Goal: Transaction & Acquisition: Purchase product/service

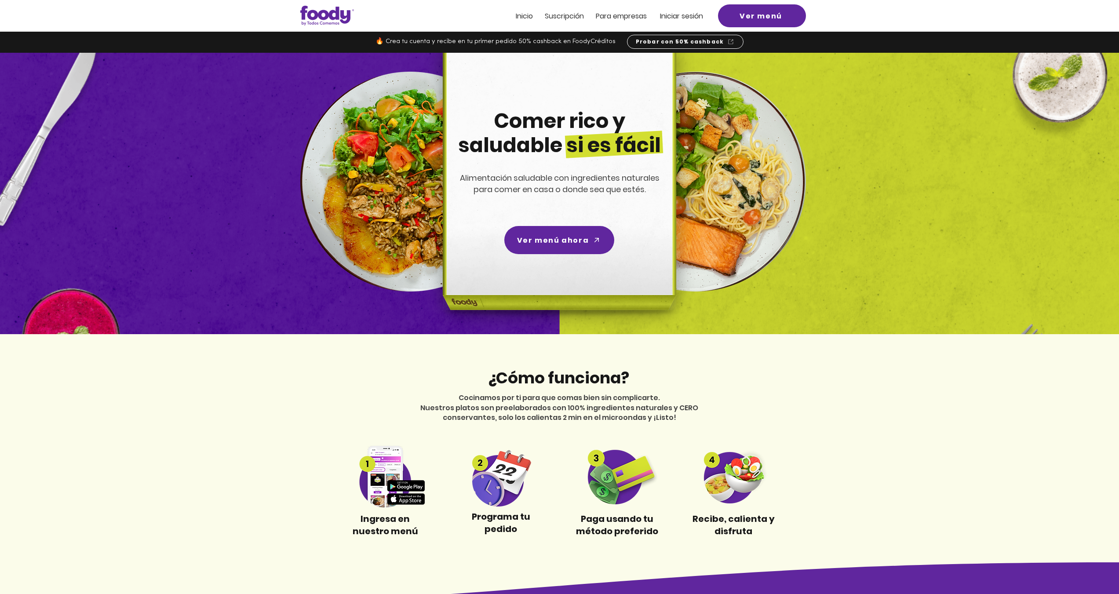
click at [523, 15] on span "Inicio" at bounding box center [524, 16] width 17 height 10
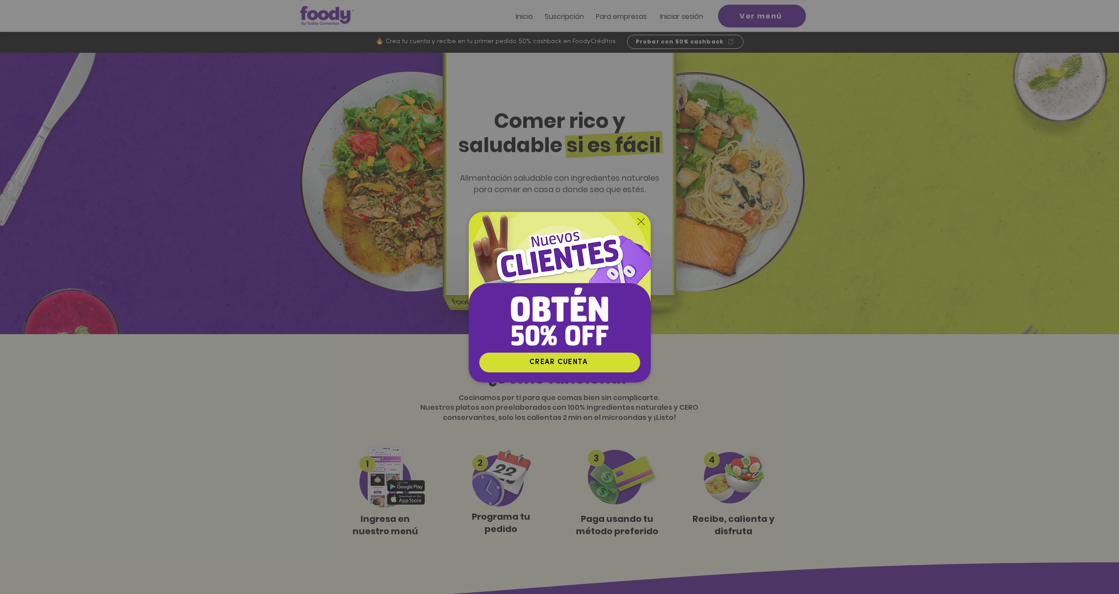
click at [640, 221] on icon "Volver al sitio" at bounding box center [641, 221] width 7 height 7
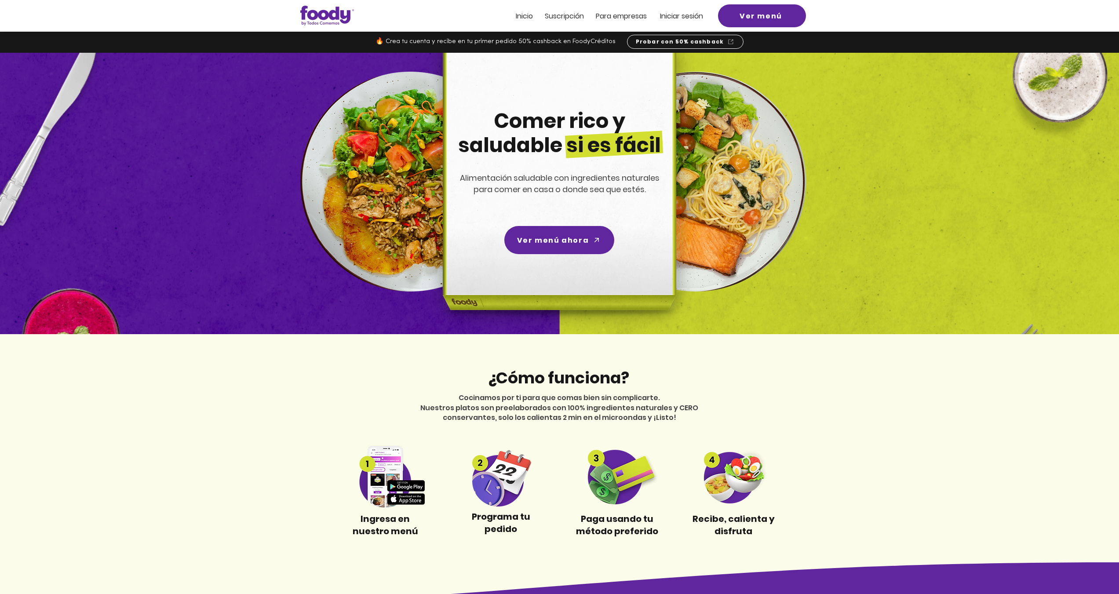
click at [667, 11] on span "Iniciar sesión" at bounding box center [681, 16] width 43 height 10
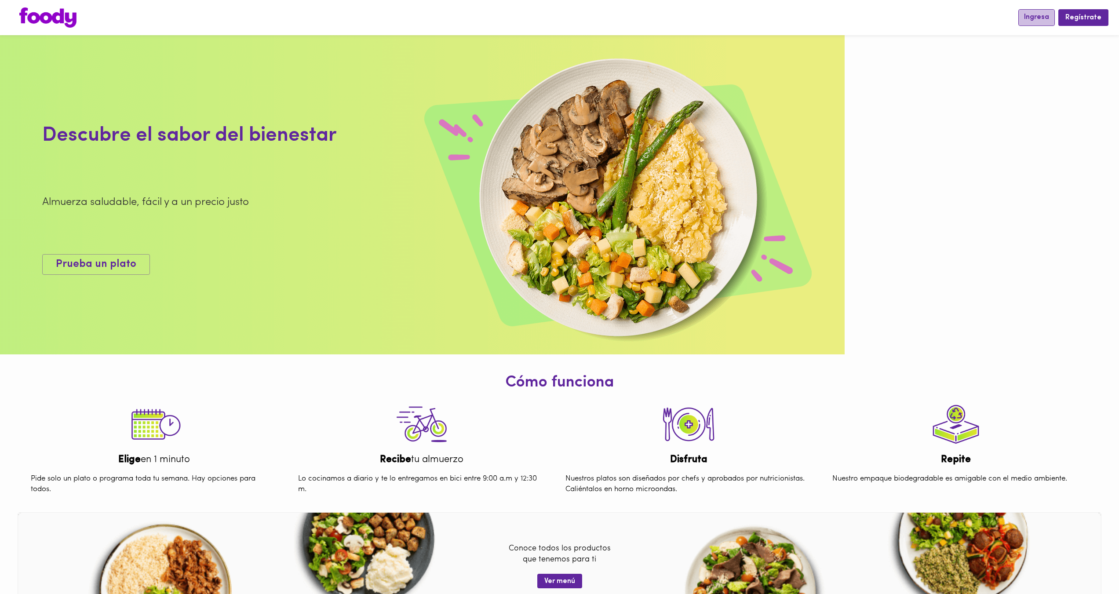
click at [1044, 18] on span "Ingresa" at bounding box center [1036, 17] width 25 height 8
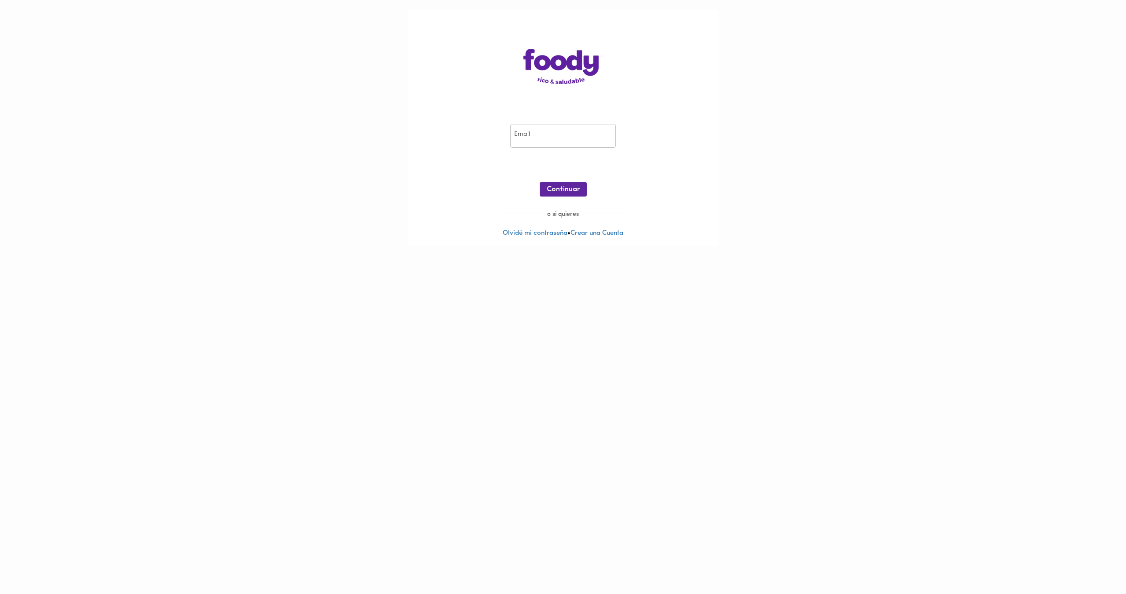
drag, startPoint x: 536, startPoint y: 136, endPoint x: 542, endPoint y: 140, distance: 6.6
click at [536, 136] on input "email" at bounding box center [563, 136] width 106 height 24
type input "[EMAIL_ADDRESS][DOMAIN_NAME]"
click at [563, 186] on span "Continuar" at bounding box center [563, 190] width 33 height 8
click at [574, 193] on span "Ingresar" at bounding box center [563, 190] width 28 height 8
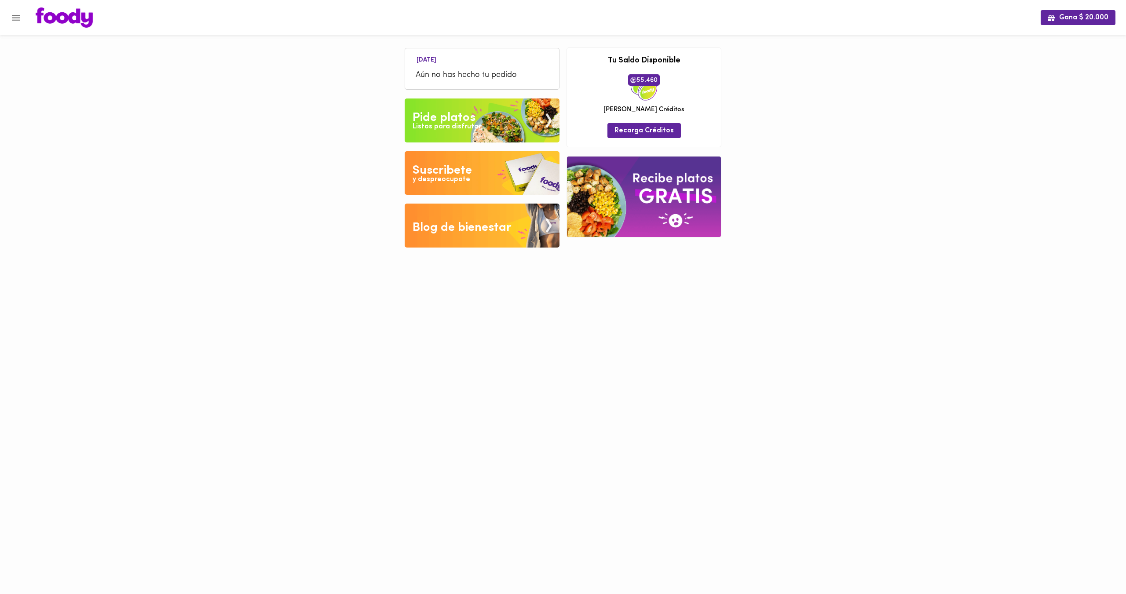
click at [482, 123] on img at bounding box center [482, 120] width 155 height 44
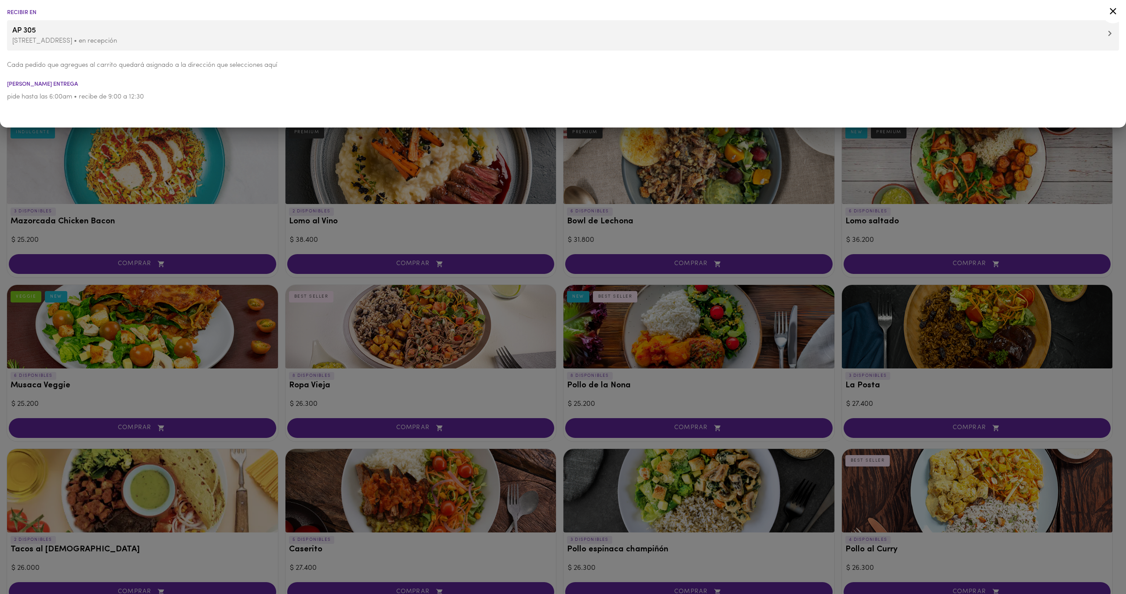
click at [1105, 48] on li "AP 305 Carrera 72 Bis 24C 02 • en recepción" at bounding box center [563, 35] width 1112 height 30
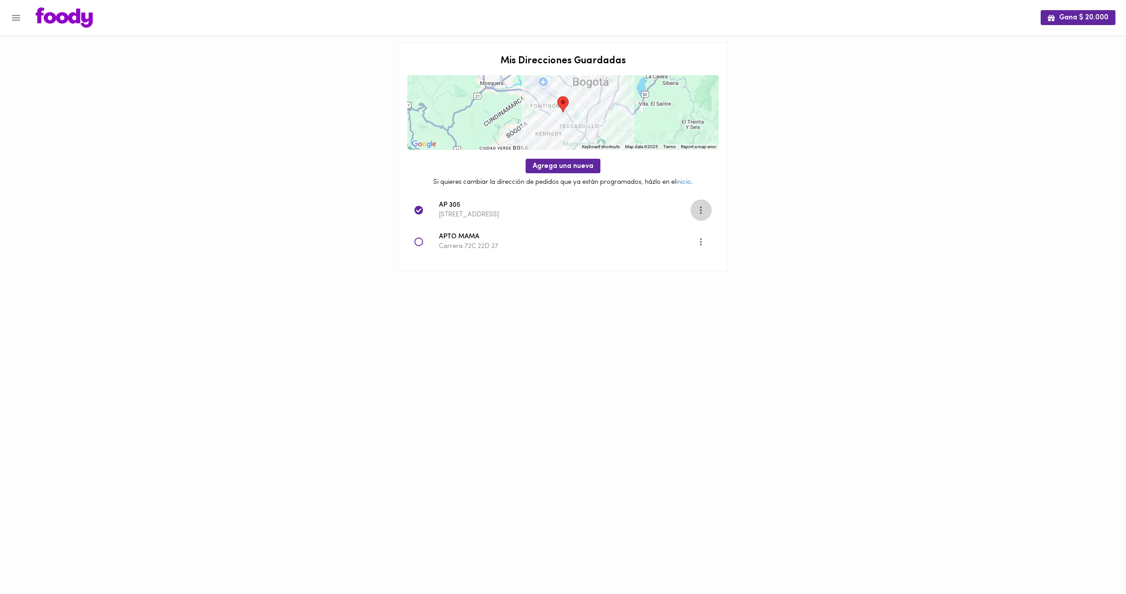
click at [702, 211] on icon "Opciones" at bounding box center [700, 209] width 11 height 11
click at [706, 212] on li "Editar" at bounding box center [706, 210] width 32 height 15
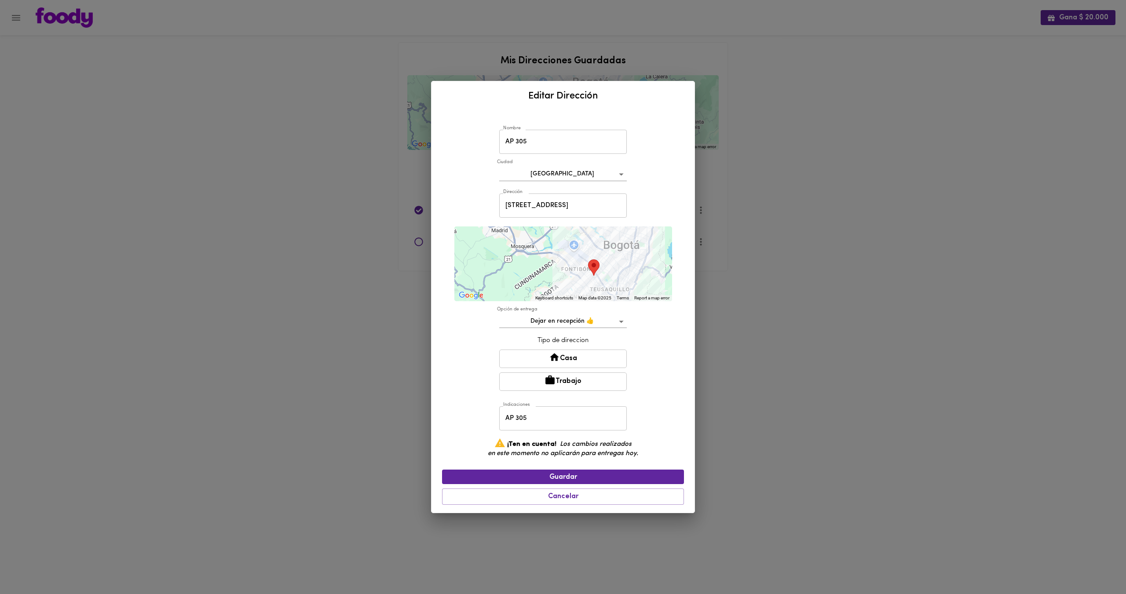
click at [563, 506] on div at bounding box center [563, 507] width 242 height 4
click at [565, 496] on span "Cancelar" at bounding box center [563, 496] width 230 height 8
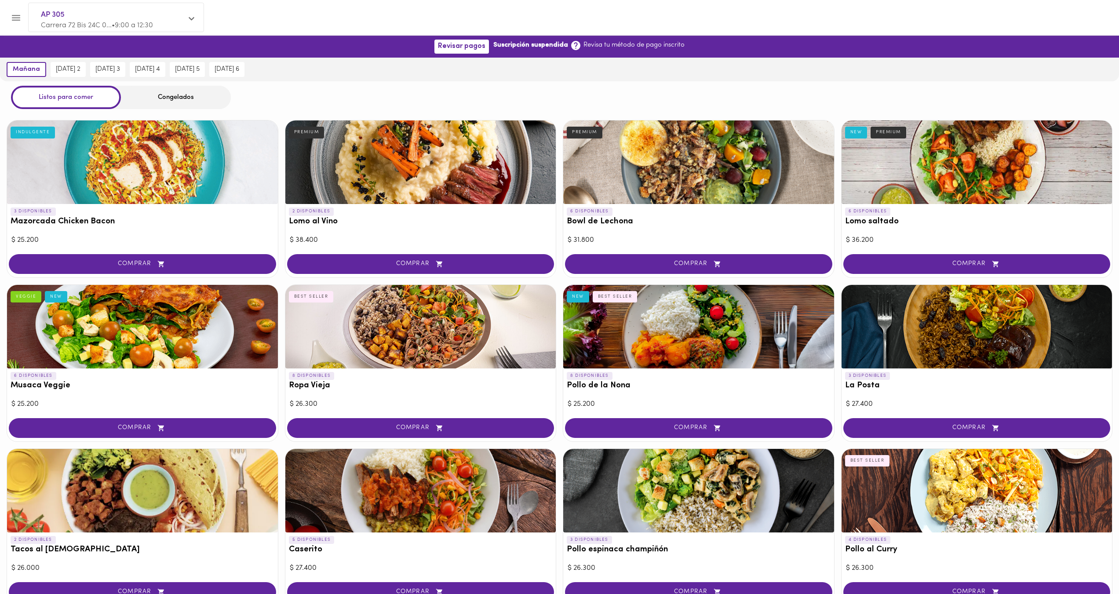
click at [573, 493] on div at bounding box center [698, 491] width 271 height 84
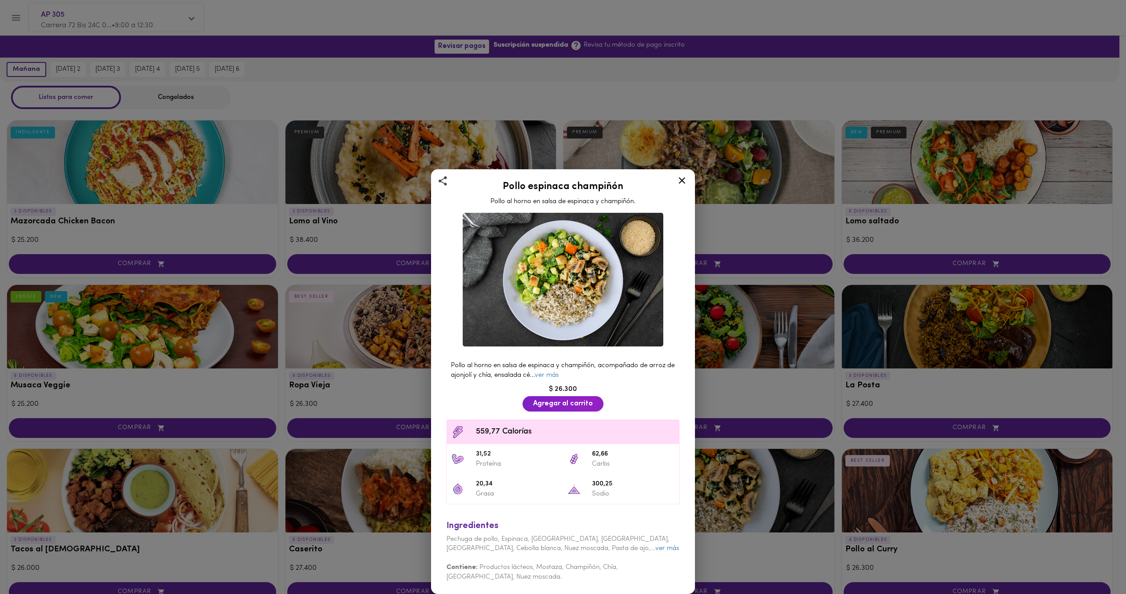
click at [324, 73] on div "Pollo espinaca champiñón Pollo al horno en salsa de espinaca y champiñón. Pollo…" at bounding box center [563, 297] width 1126 height 594
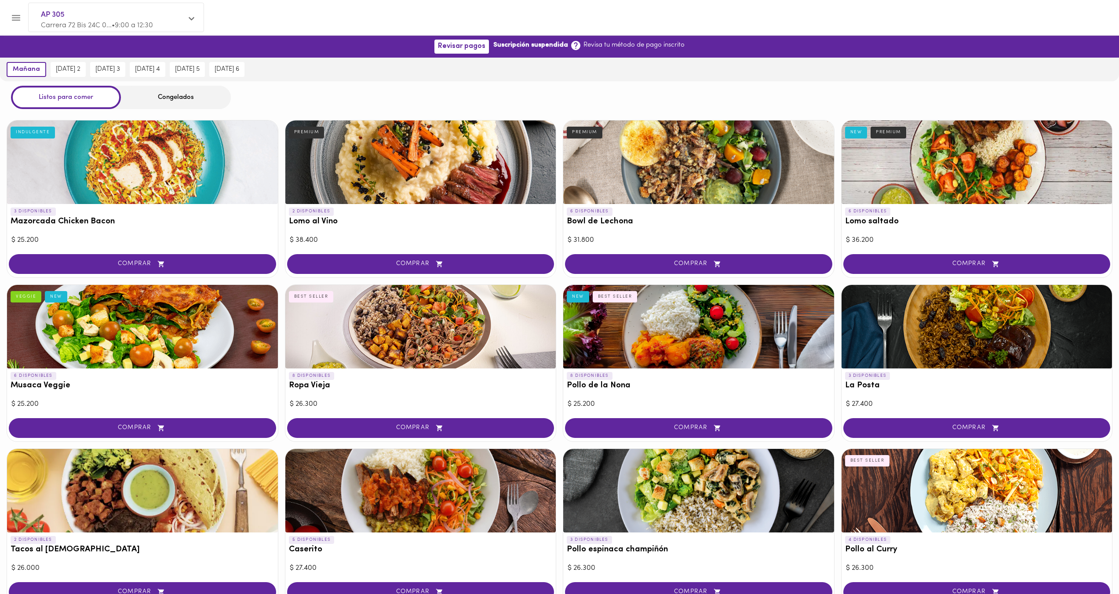
click at [200, 23] on div "AP 305 Carrera 72 Bis 24C 0... • 9:00 a 12:30" at bounding box center [116, 19] width 175 height 33
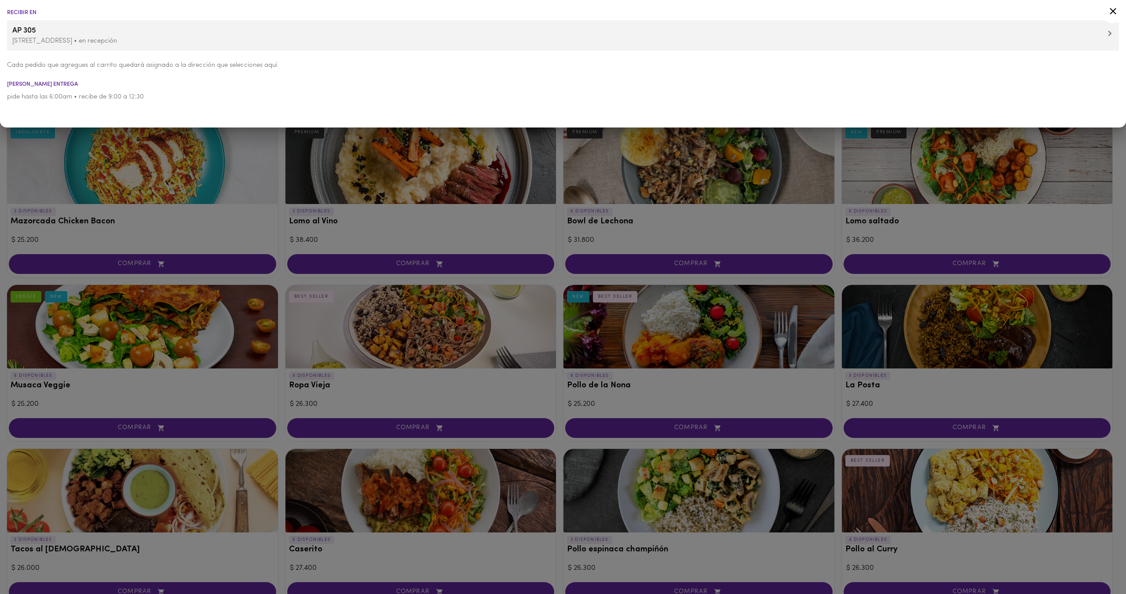
click at [1048, 42] on p "Carrera 72 Bis 24C 02 • en recepción" at bounding box center [562, 40] width 1101 height 9
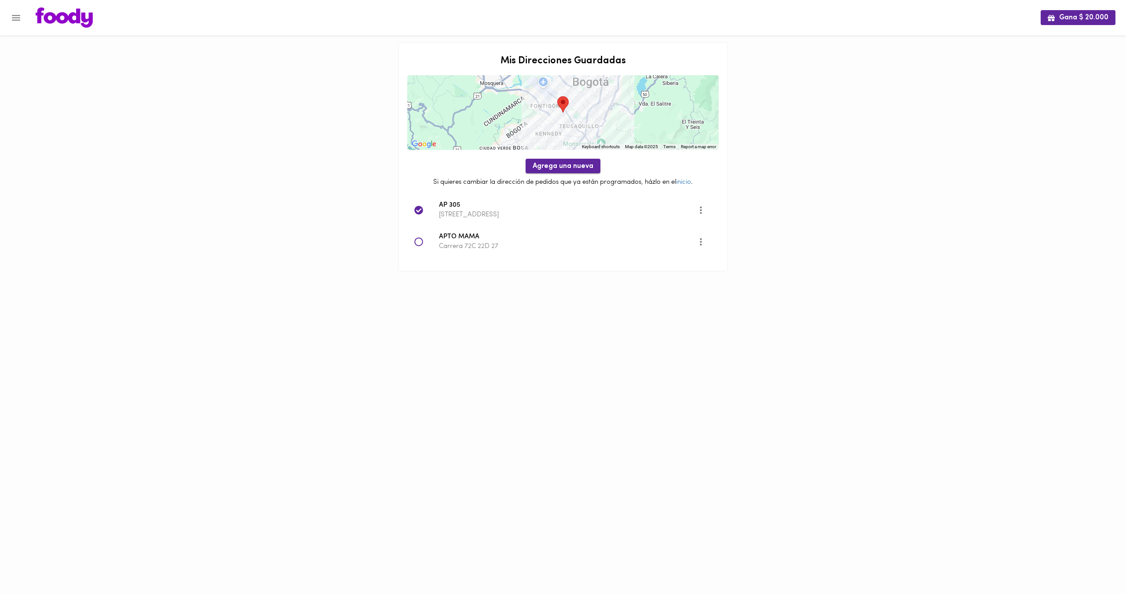
click at [565, 165] on span "Agrega una nueva" at bounding box center [562, 166] width 61 height 8
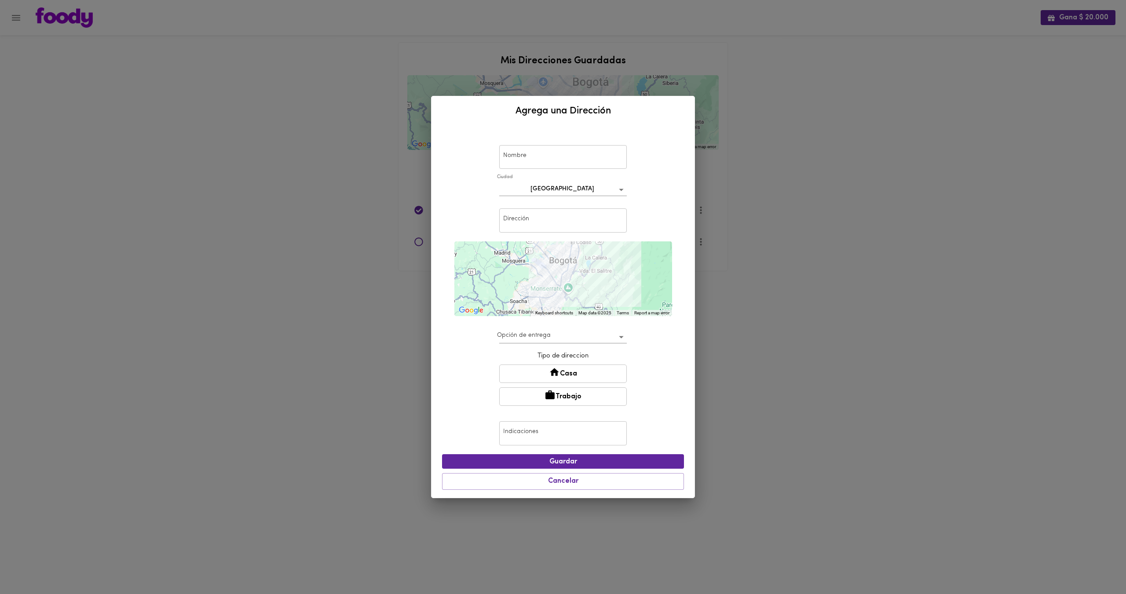
click at [555, 157] on input "text" at bounding box center [563, 157] width 128 height 24
type input "Cumbres"
click at [540, 216] on input "text" at bounding box center [563, 220] width 128 height 24
paste input "Cra. 69d #24a-3"
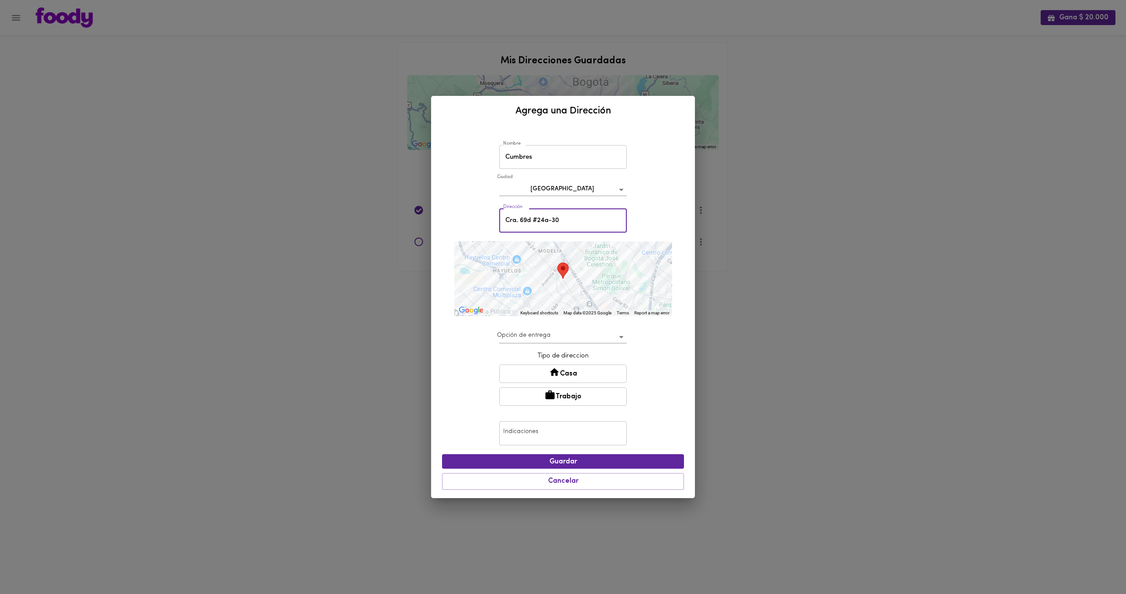
type input "Cra. 69d #24a-30"
click at [547, 293] on body "Gana $ 20.000 Mis Direcciones Guardadas ← Move left → Move right ↑ Move up ↓ Mo…" at bounding box center [563, 146] width 1126 height 293
click at [547, 337] on li "Dejar en recepción 👍" at bounding box center [562, 337] width 127 height 15
type input "leave-at-reception"
click at [562, 378] on button "Casa" at bounding box center [563, 374] width 128 height 18
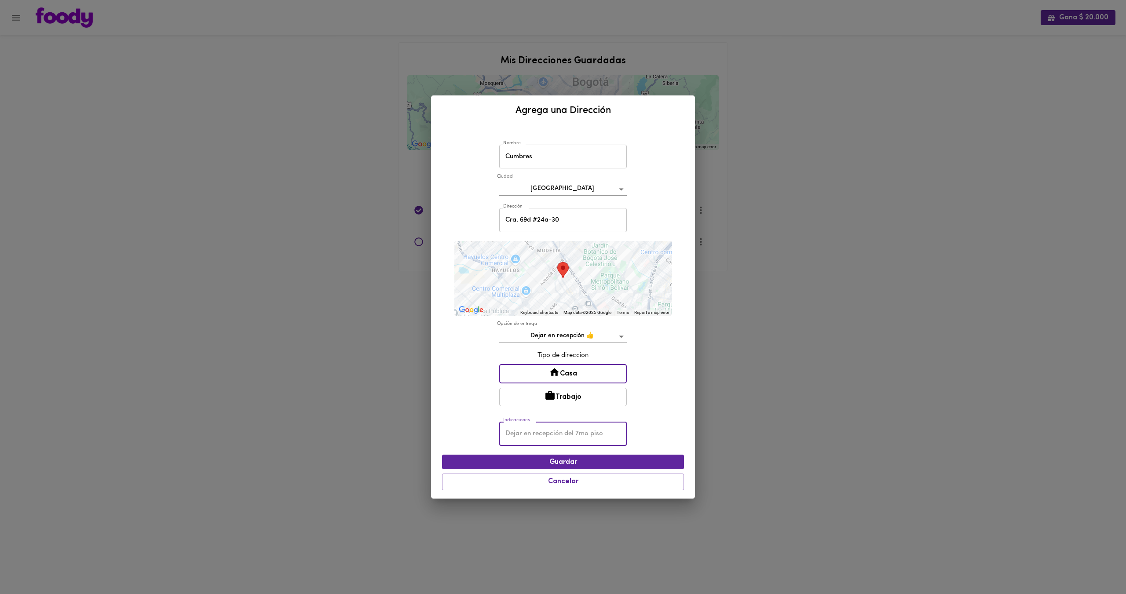
click at [538, 428] on input "text" at bounding box center [563, 434] width 128 height 24
type input "AP 216"
click at [562, 465] on span "Guardar" at bounding box center [563, 462] width 228 height 8
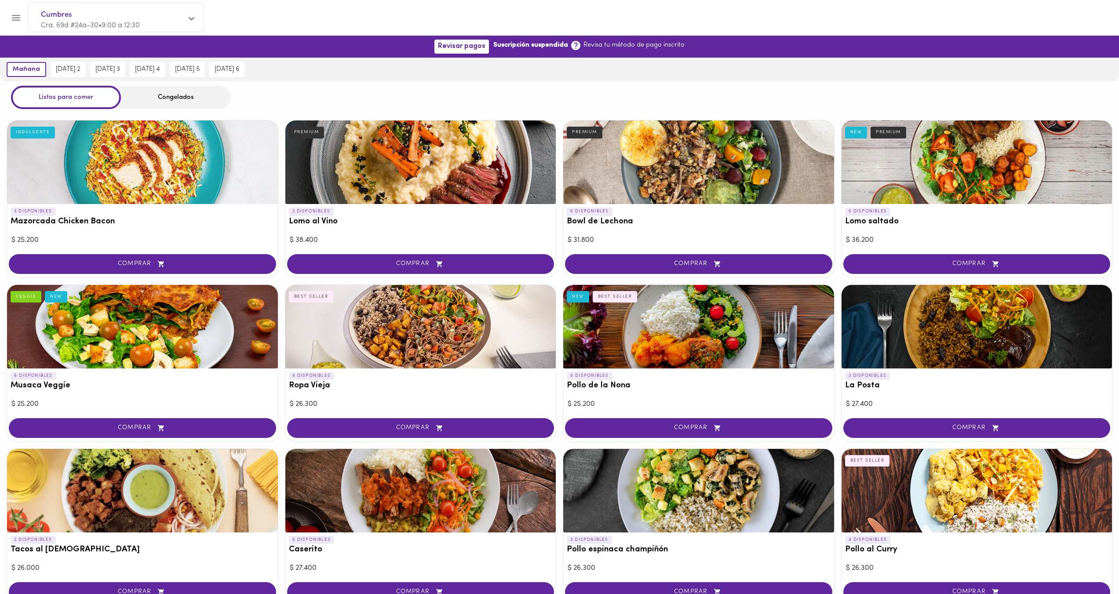
click at [186, 23] on div "Cumbres Cra. 69d #24a-30 • 9:00 a 12:30" at bounding box center [116, 19] width 175 height 33
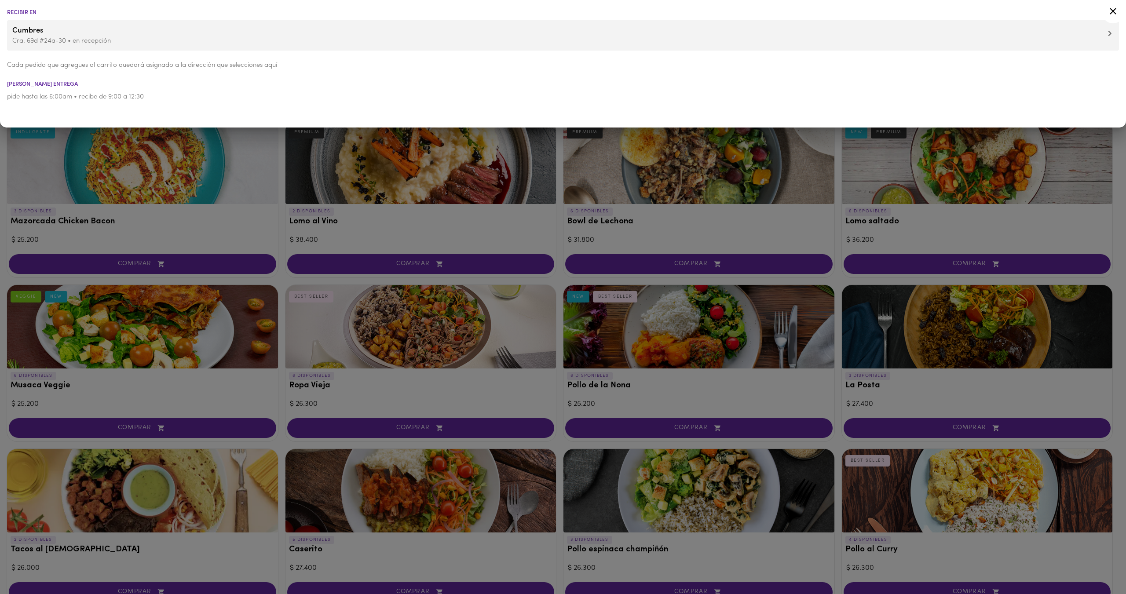
click at [1093, 35] on span "Cumbres" at bounding box center [562, 30] width 1101 height 11
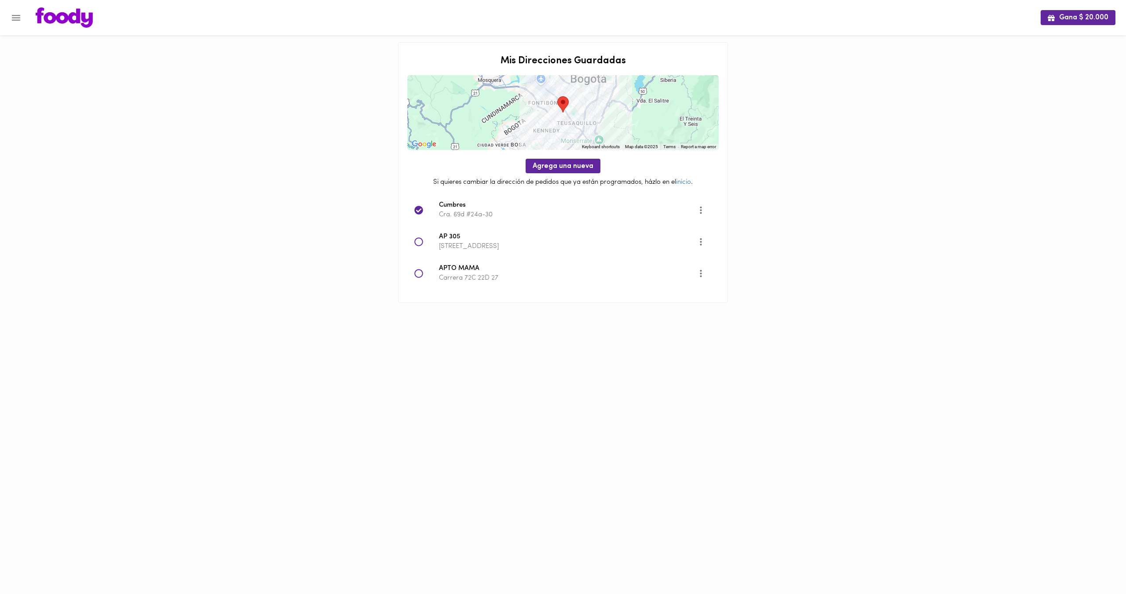
click at [698, 243] on icon "More" at bounding box center [700, 241] width 11 height 11
click at [718, 319] on div at bounding box center [563, 297] width 1126 height 594
click at [696, 268] on icon "More" at bounding box center [700, 273] width 11 height 11
click at [711, 288] on li "Eliminar" at bounding box center [708, 288] width 37 height 15
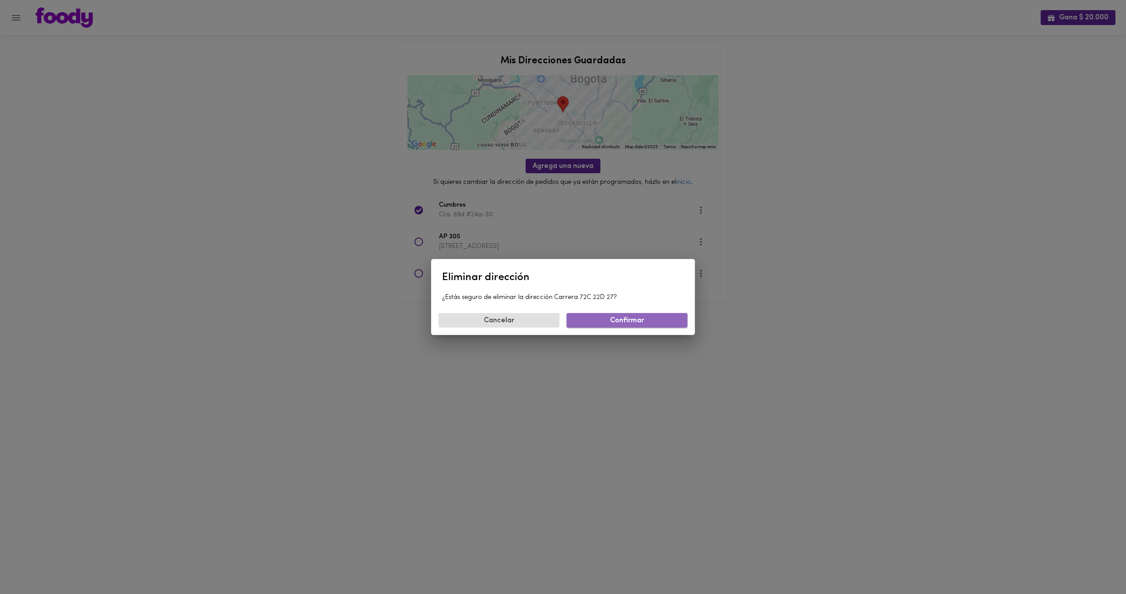
click at [633, 318] on span "Confirmar" at bounding box center [626, 321] width 107 height 8
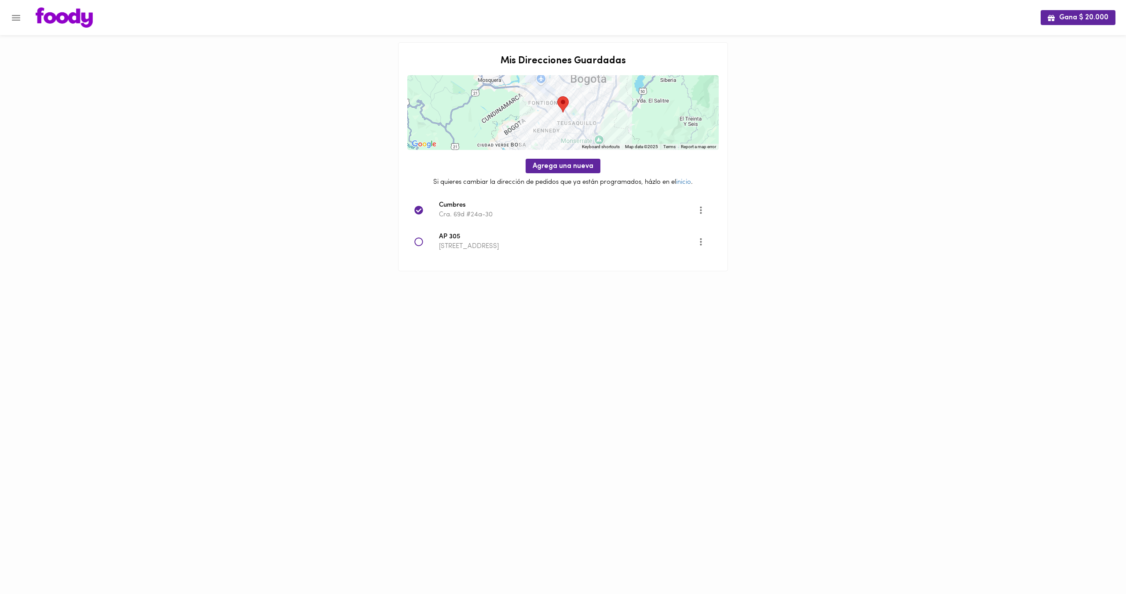
click at [700, 241] on icon "More" at bounding box center [701, 241] width 2 height 7
click at [704, 241] on li "Editar" at bounding box center [708, 242] width 37 height 15
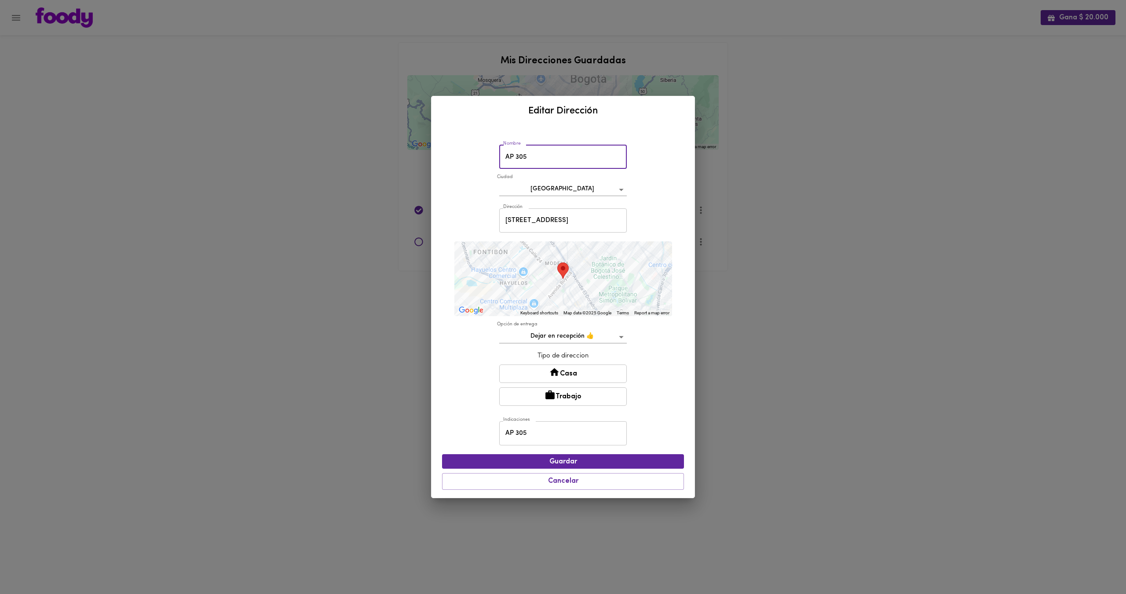
drag, startPoint x: 533, startPoint y: 160, endPoint x: 472, endPoint y: 110, distance: 78.8
click at [486, 146] on div "Nombre AP 305 Nombre Ciudad Bogotá bogota Dirección Carrera 72 Bis 24C 02 Direc…" at bounding box center [563, 312] width 242 height 365
type input "Moncalieri"
click at [578, 460] on span "Guardar" at bounding box center [563, 462] width 228 height 8
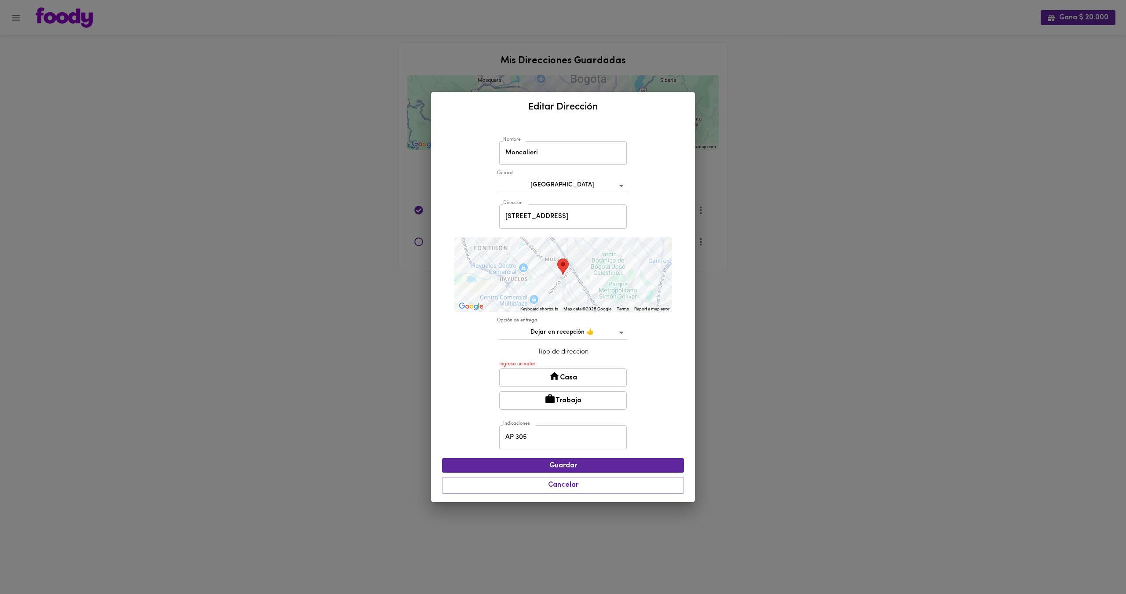
click at [552, 371] on icon at bounding box center [554, 376] width 11 height 11
click at [567, 376] on button "Casa" at bounding box center [563, 377] width 128 height 18
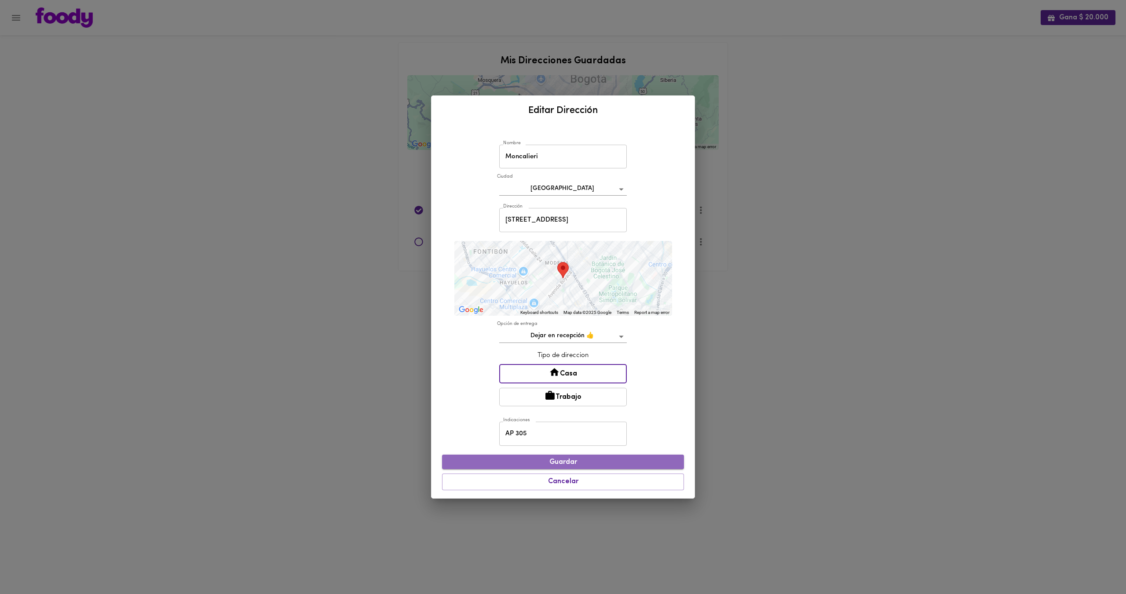
click at [558, 463] on span "Guardar" at bounding box center [563, 462] width 228 height 8
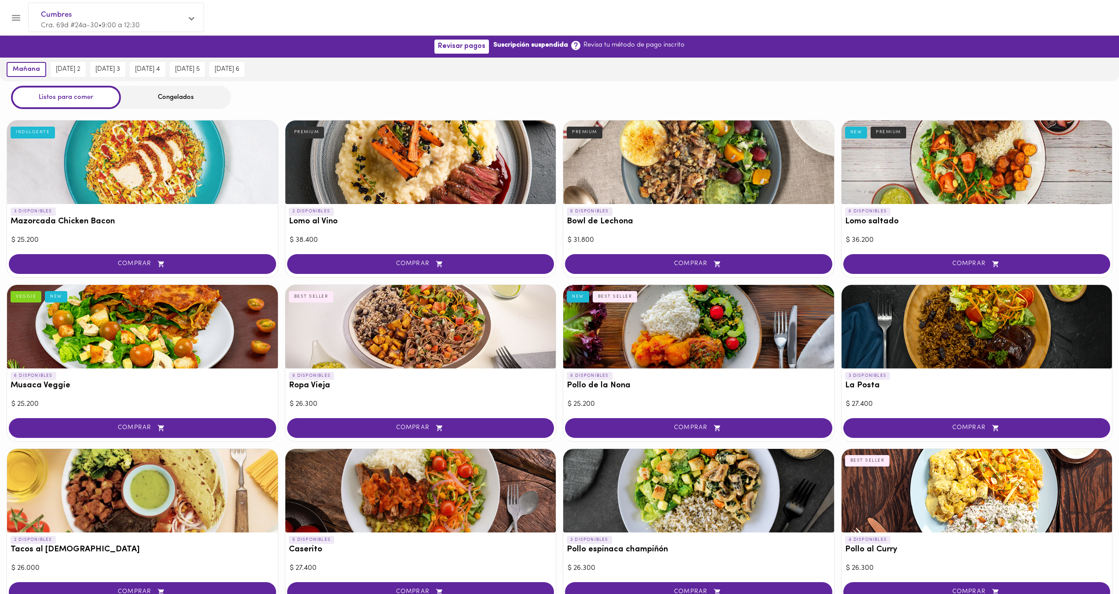
click at [188, 15] on div "Cumbres Cra. 69d #24a-30 • 9:00 a 12:30" at bounding box center [116, 19] width 175 height 33
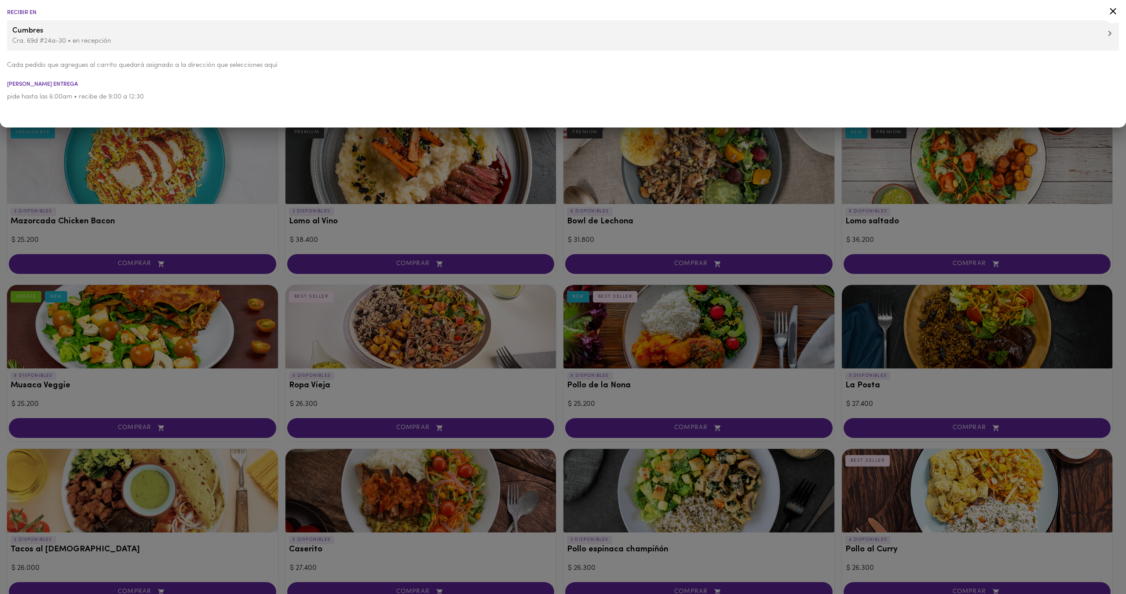
click at [106, 28] on span "Cumbres" at bounding box center [562, 30] width 1101 height 11
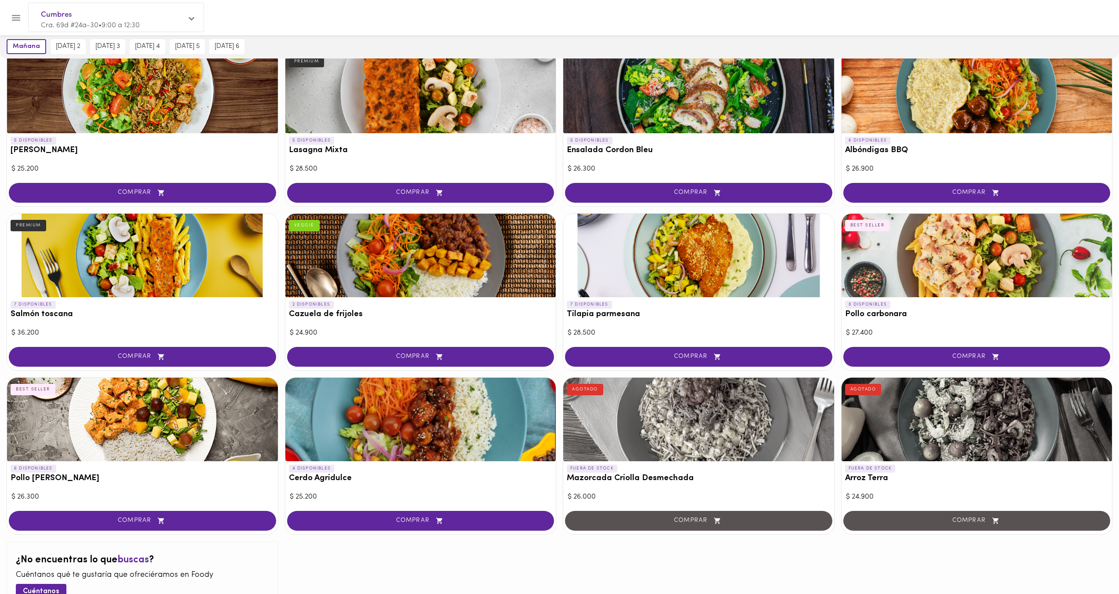
scroll to position [616, 0]
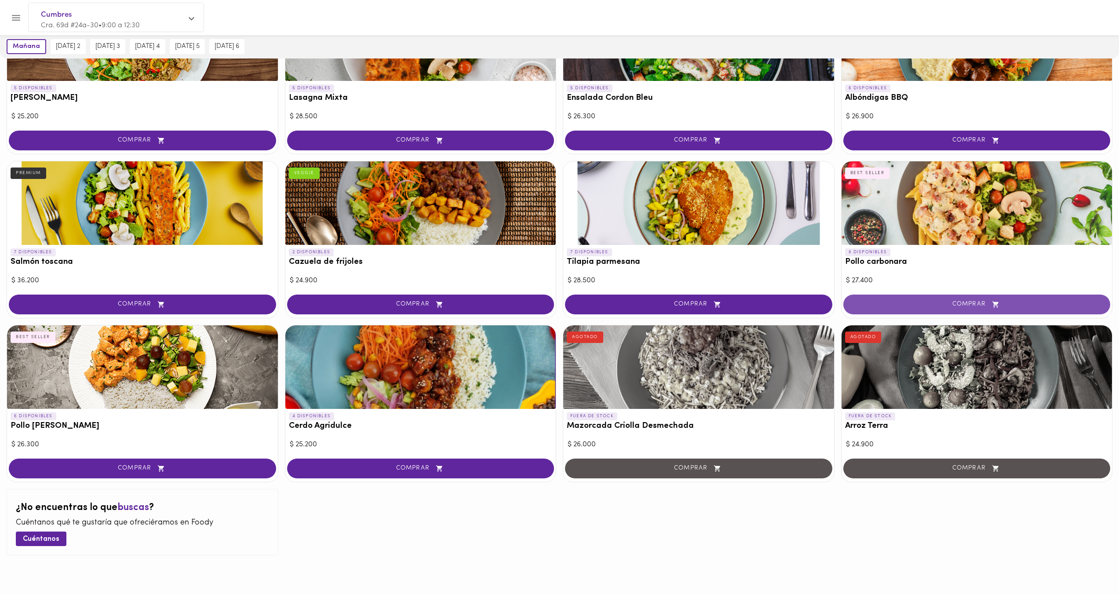
click at [1000, 298] on button "COMPRAR" at bounding box center [976, 305] width 267 height 20
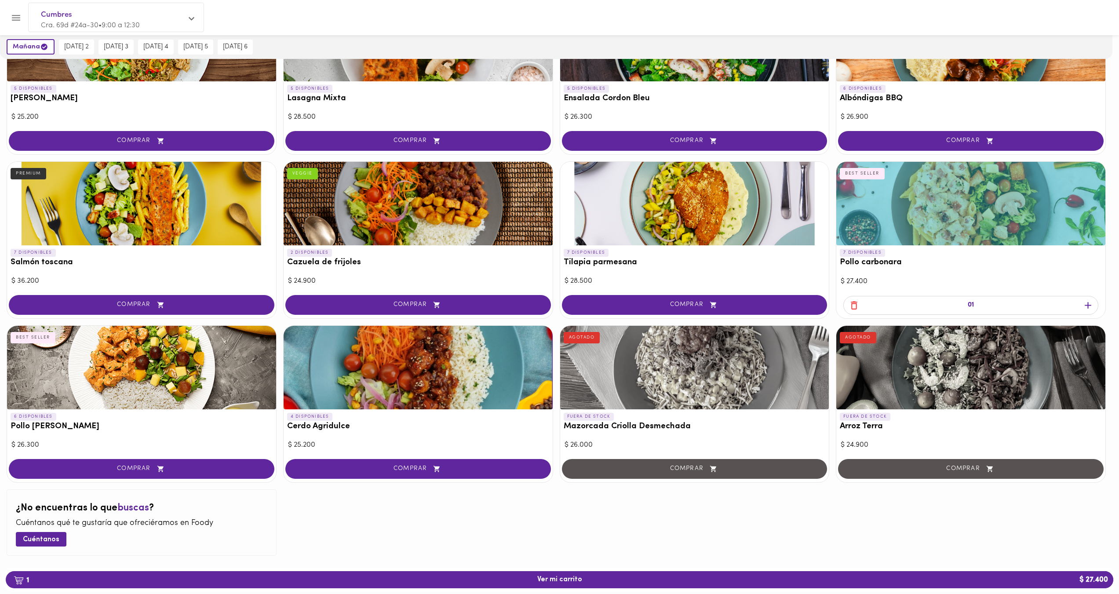
scroll to position [616, 0]
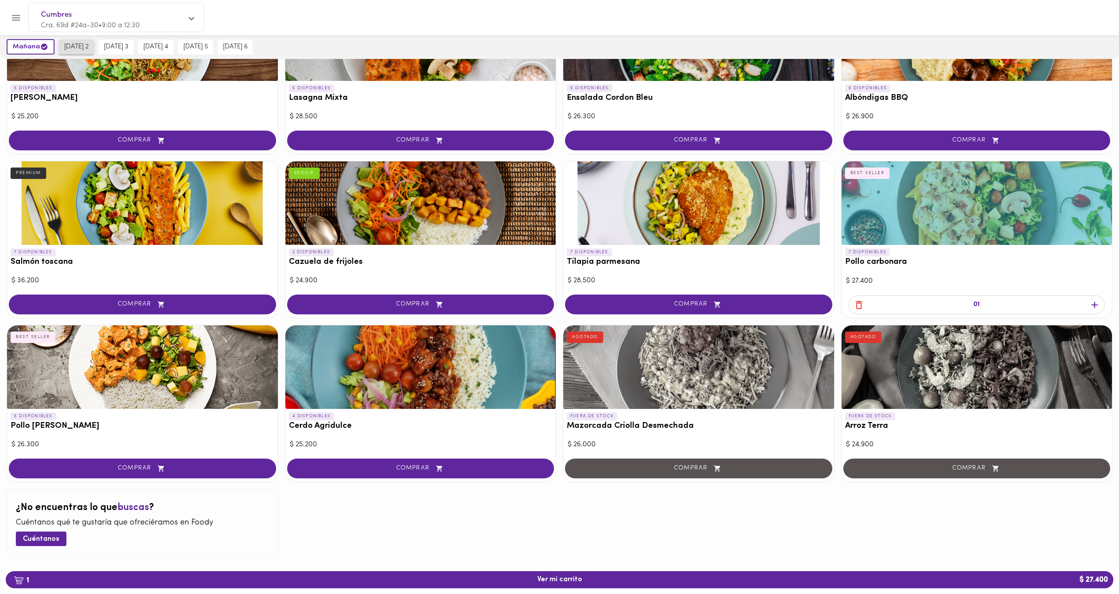
click at [78, 40] on button "martes 2" at bounding box center [76, 47] width 35 height 15
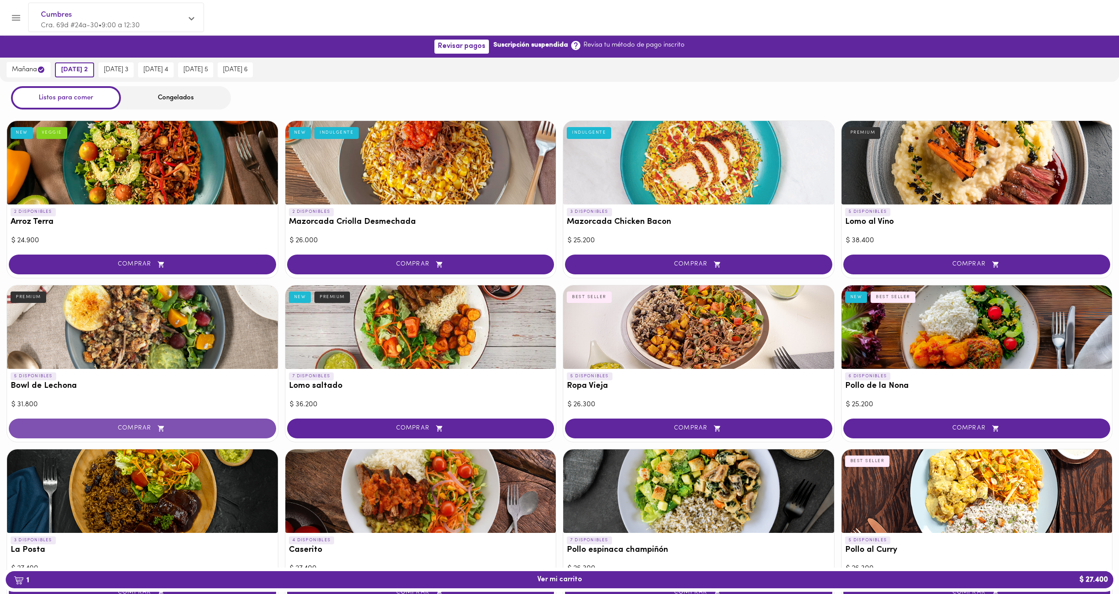
click at [133, 433] on button "COMPRAR" at bounding box center [142, 429] width 267 height 20
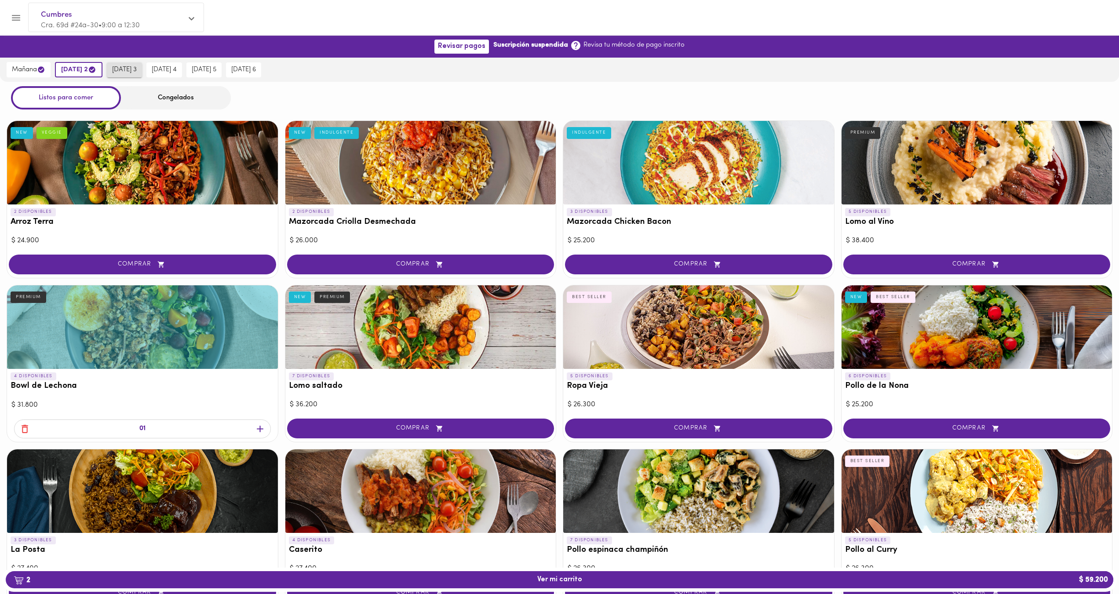
click at [135, 70] on span "miércoles 3" at bounding box center [124, 70] width 25 height 8
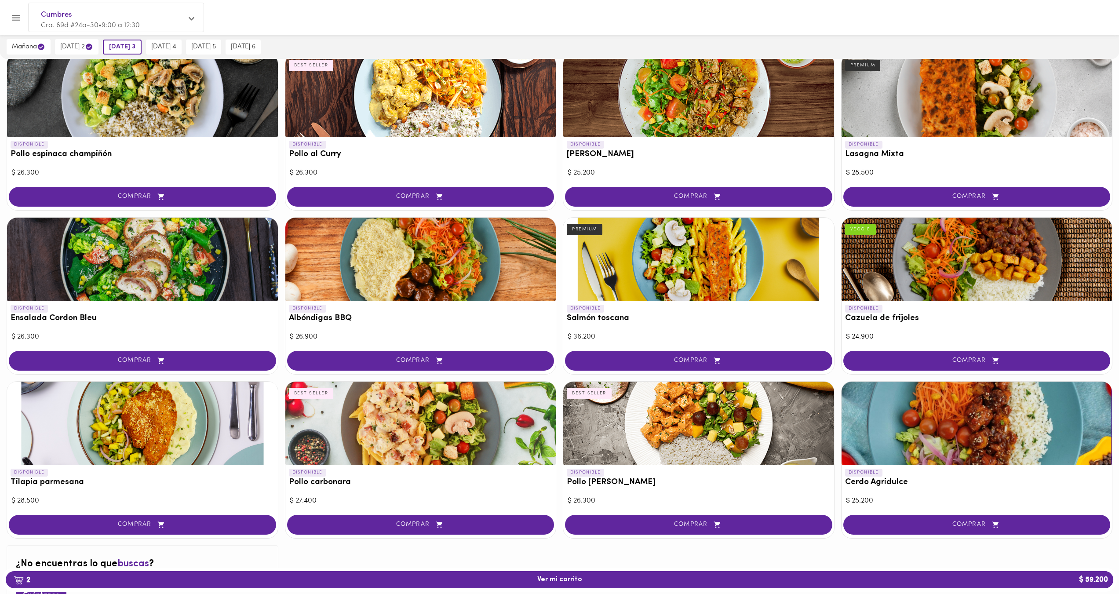
scroll to position [572, 0]
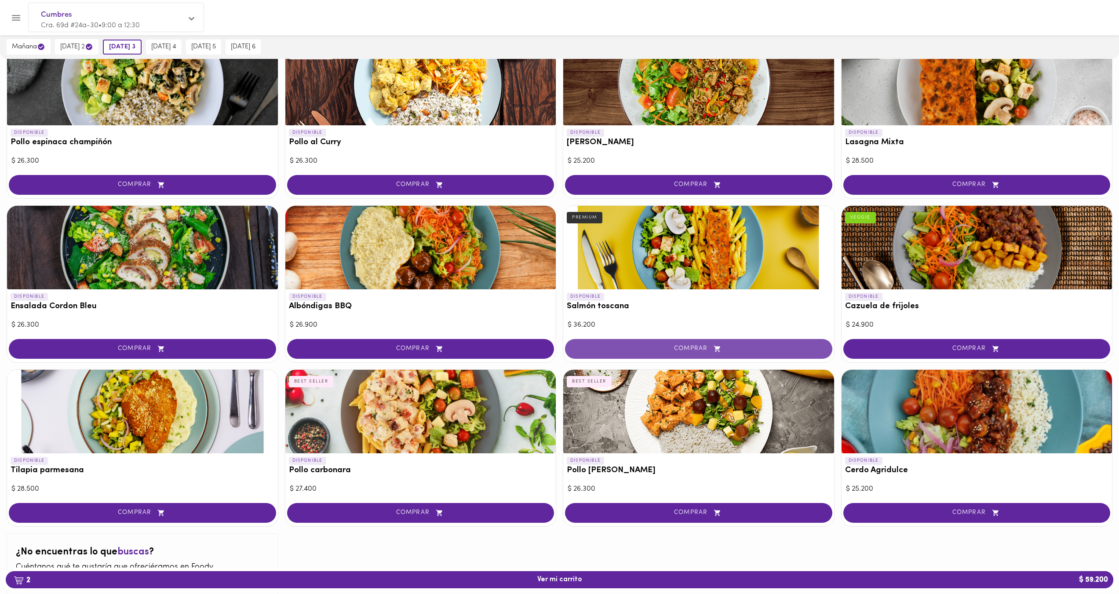
click at [690, 354] on button "COMPRAR" at bounding box center [698, 349] width 267 height 20
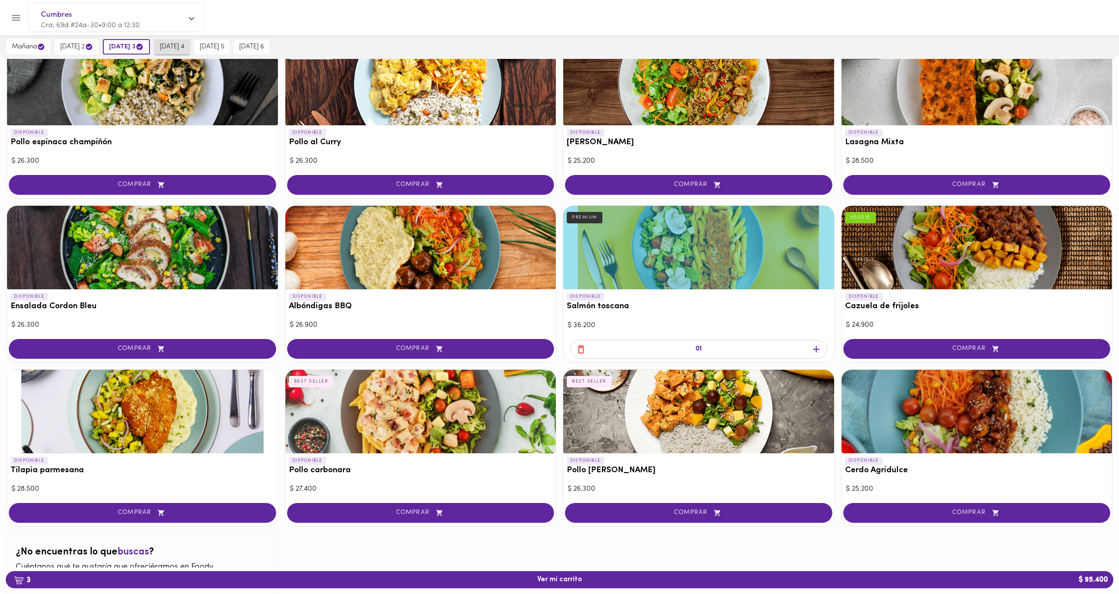
click at [185, 48] on span "jueves 4" at bounding box center [172, 47] width 25 height 8
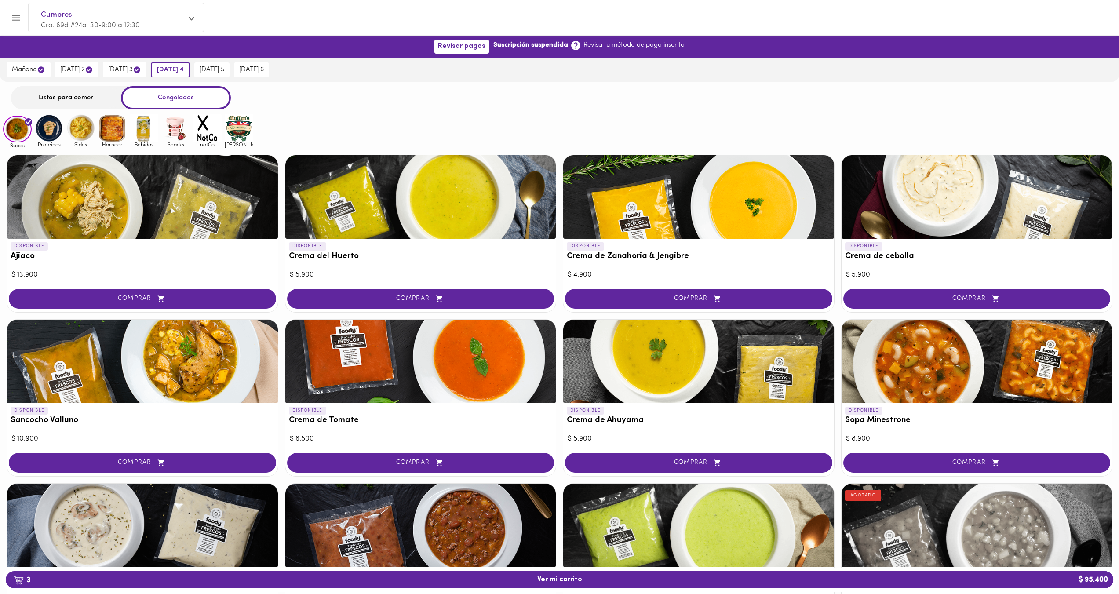
click at [80, 94] on div "Listos para comer" at bounding box center [66, 97] width 110 height 23
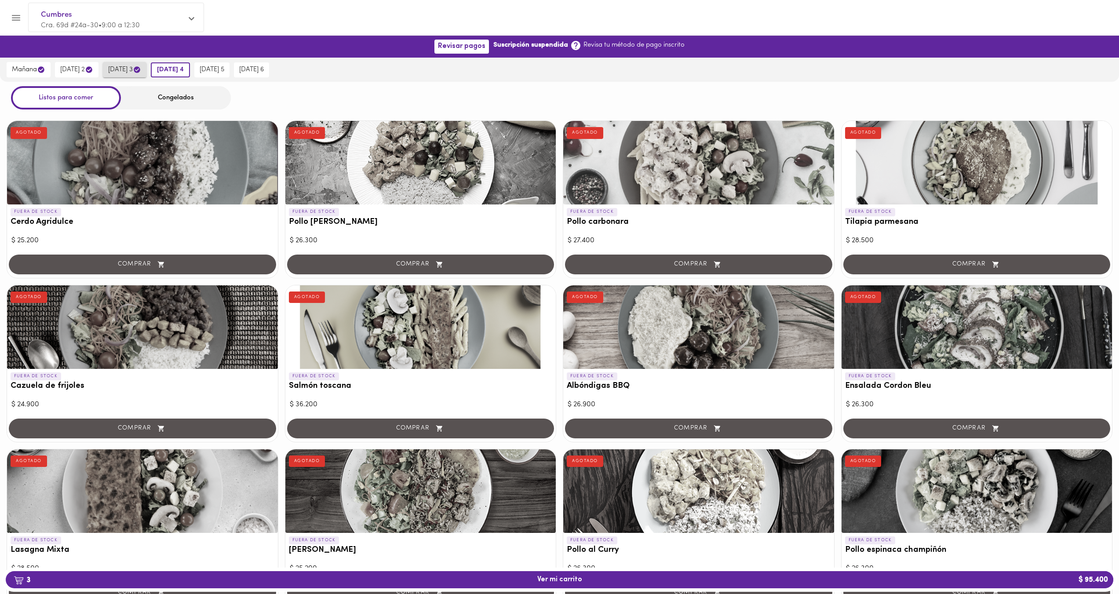
click at [131, 67] on span "miércoles 3" at bounding box center [124, 70] width 33 height 8
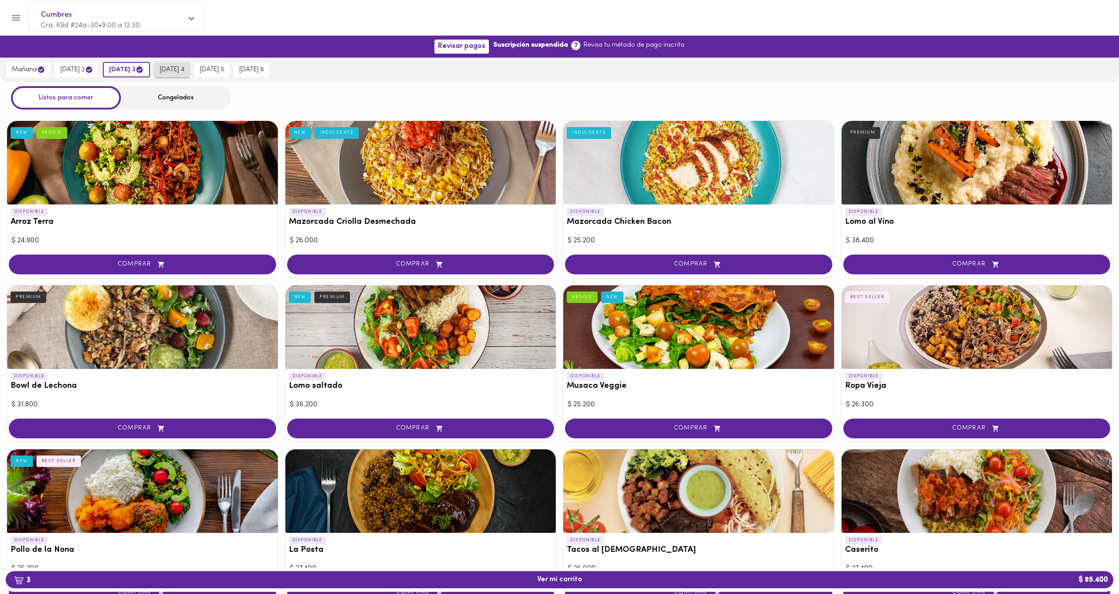
click at [180, 75] on button "jueves 4" at bounding box center [172, 69] width 36 height 15
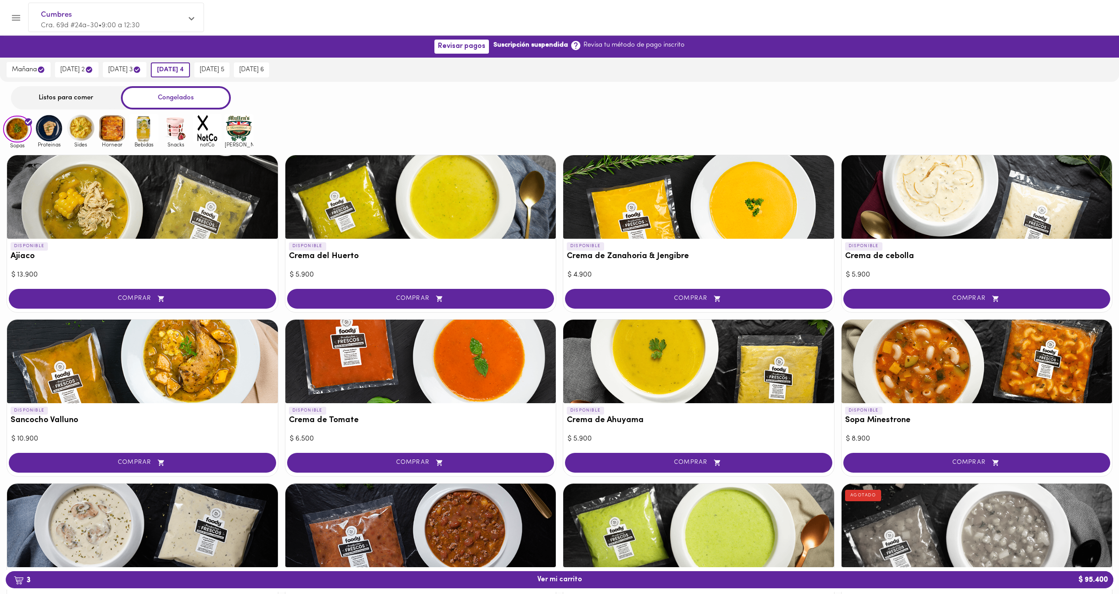
click at [90, 102] on div "Listos para comer" at bounding box center [66, 97] width 110 height 23
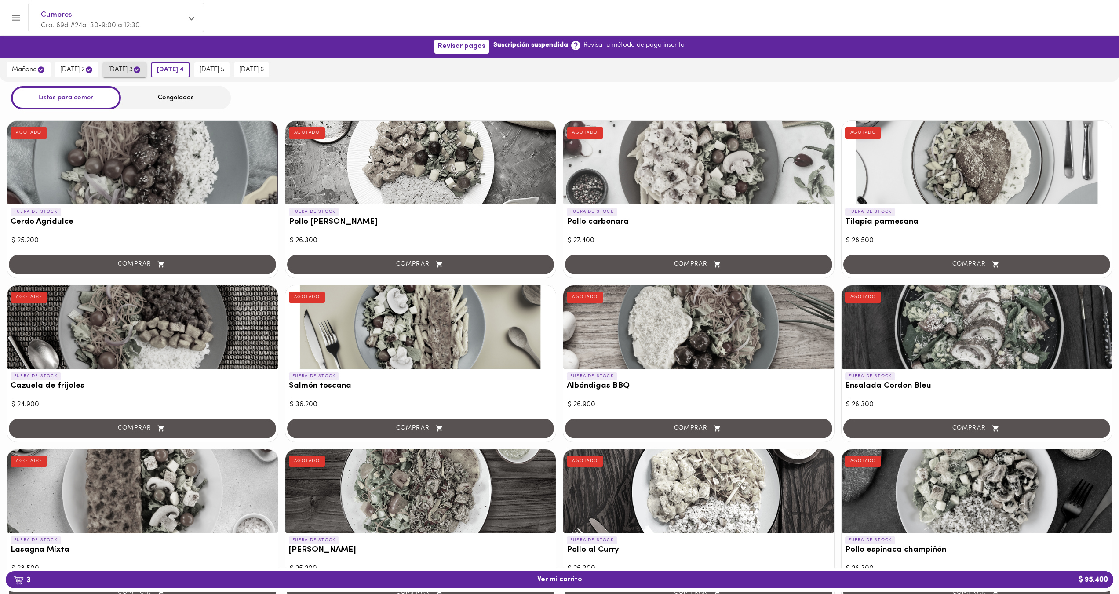
click at [128, 64] on button "miércoles 3" at bounding box center [125, 69] width 44 height 15
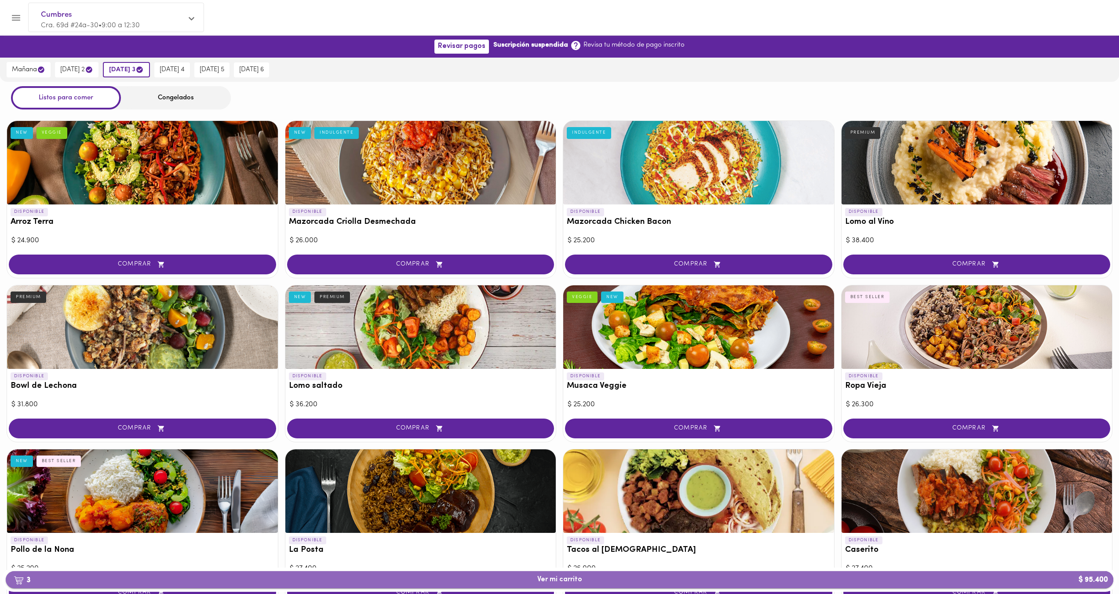
click at [570, 583] on span "3 Ver mi carrito $ 95.400" at bounding box center [559, 580] width 45 height 8
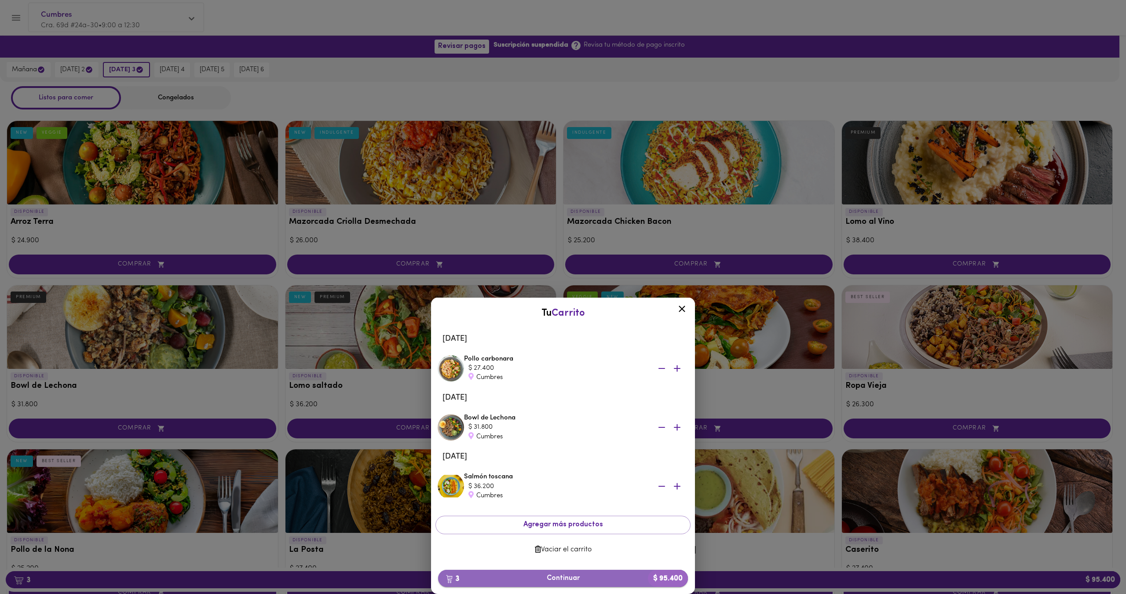
click at [565, 578] on span "3 Continuar $ 95.400" at bounding box center [563, 578] width 236 height 8
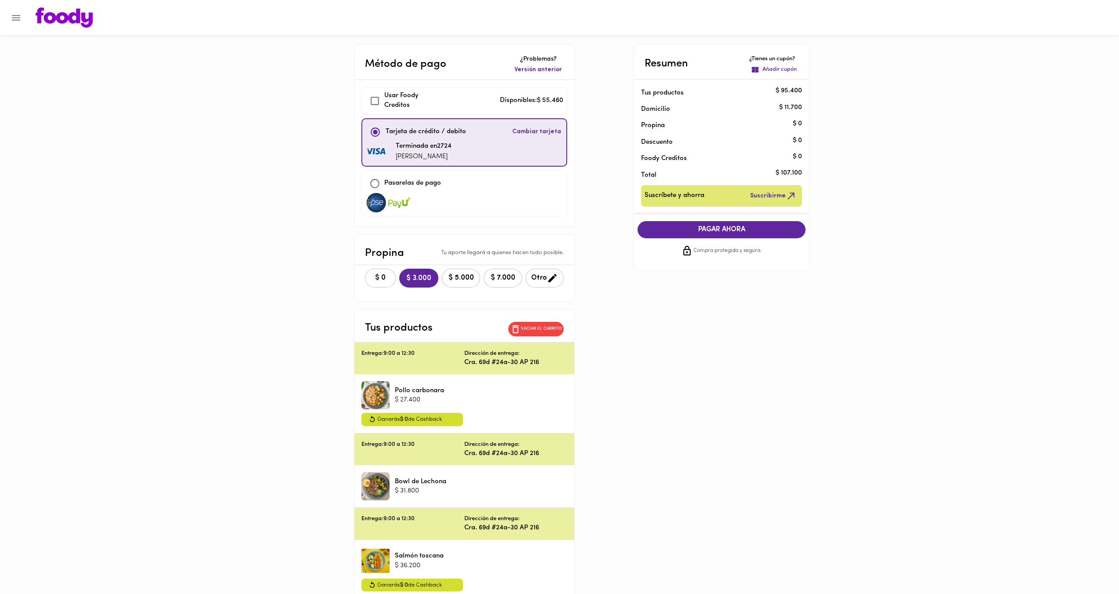
checkbox input "true"
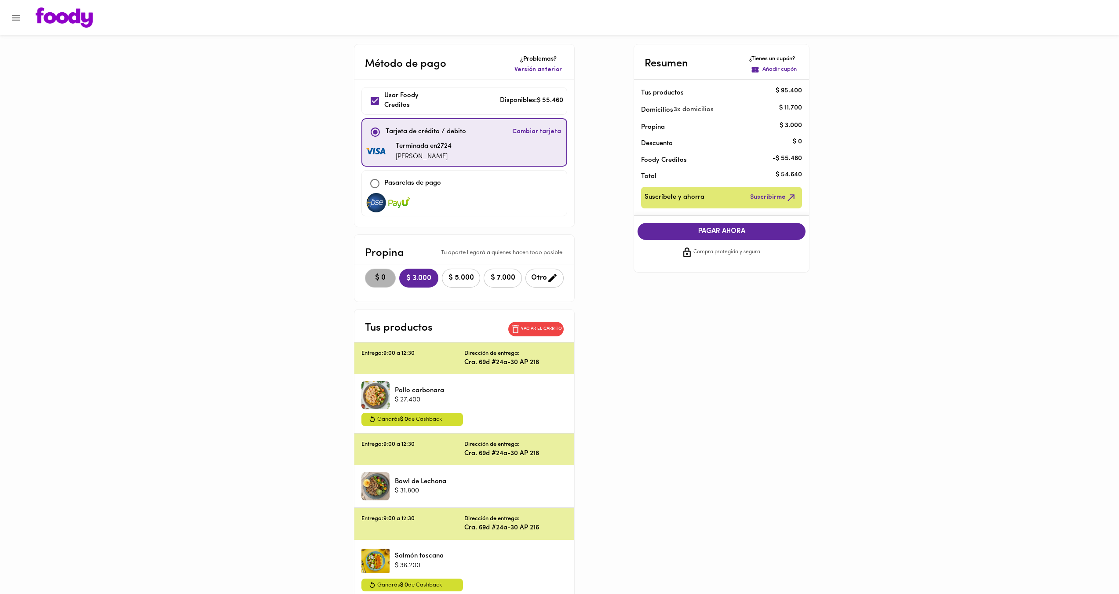
click at [377, 281] on span "$ 0" at bounding box center [380, 278] width 19 height 8
click at [545, 132] on span "Cambiar tarjeta" at bounding box center [536, 132] width 49 height 9
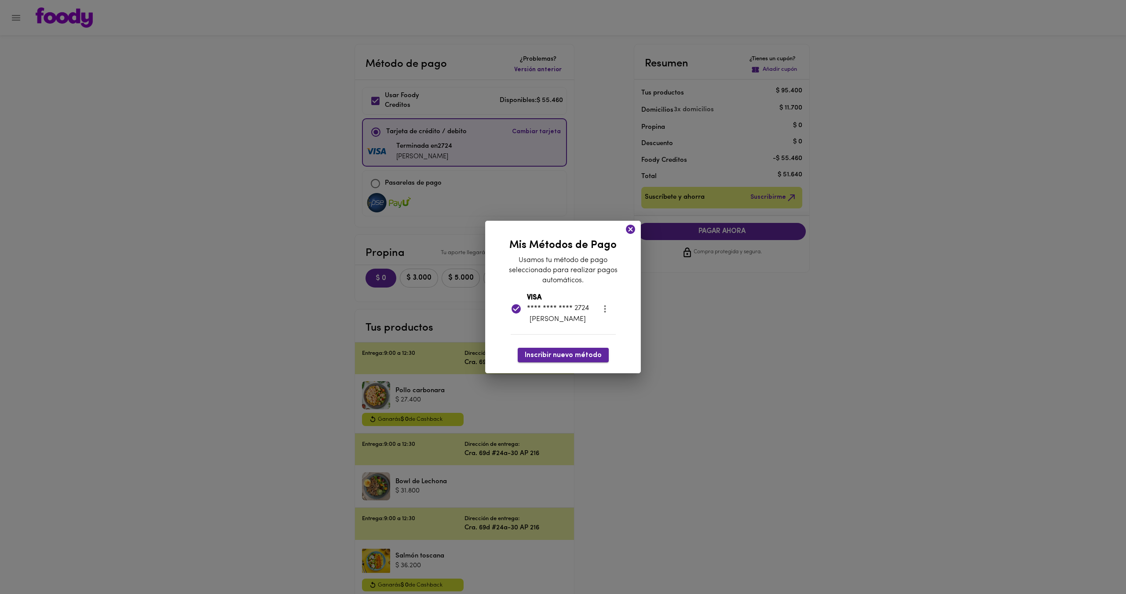
click at [560, 355] on span "Inscribir nuevo método" at bounding box center [563, 355] width 77 height 8
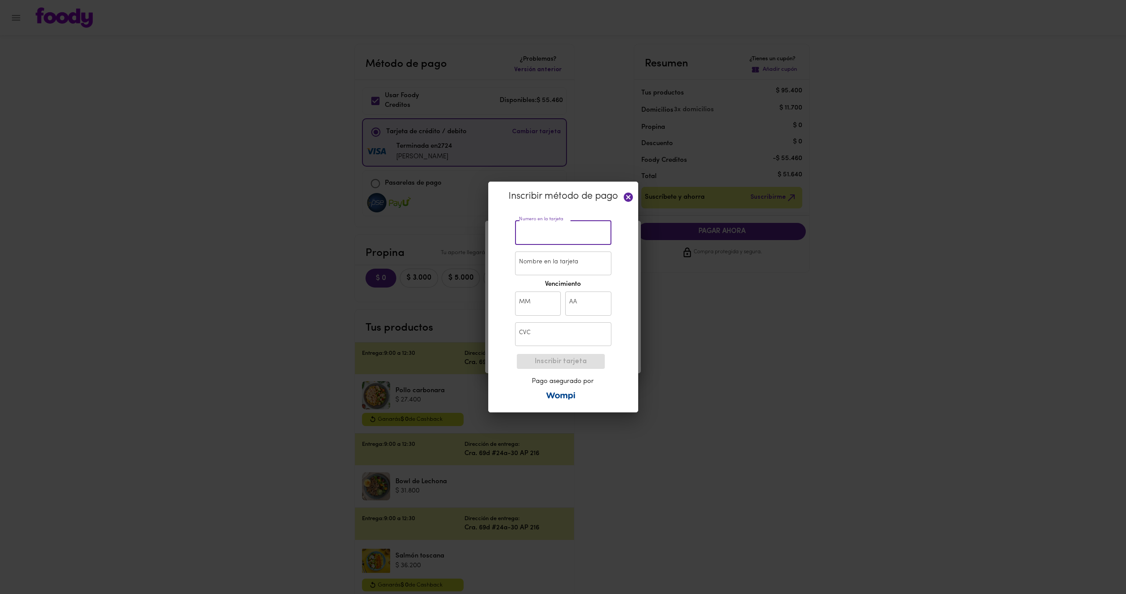
click at [544, 229] on input "text" at bounding box center [563, 233] width 96 height 24
type input "4471 9873 5989 3815"
type input "Juan Camilo Martinez Cano"
type input "06"
type input "20"
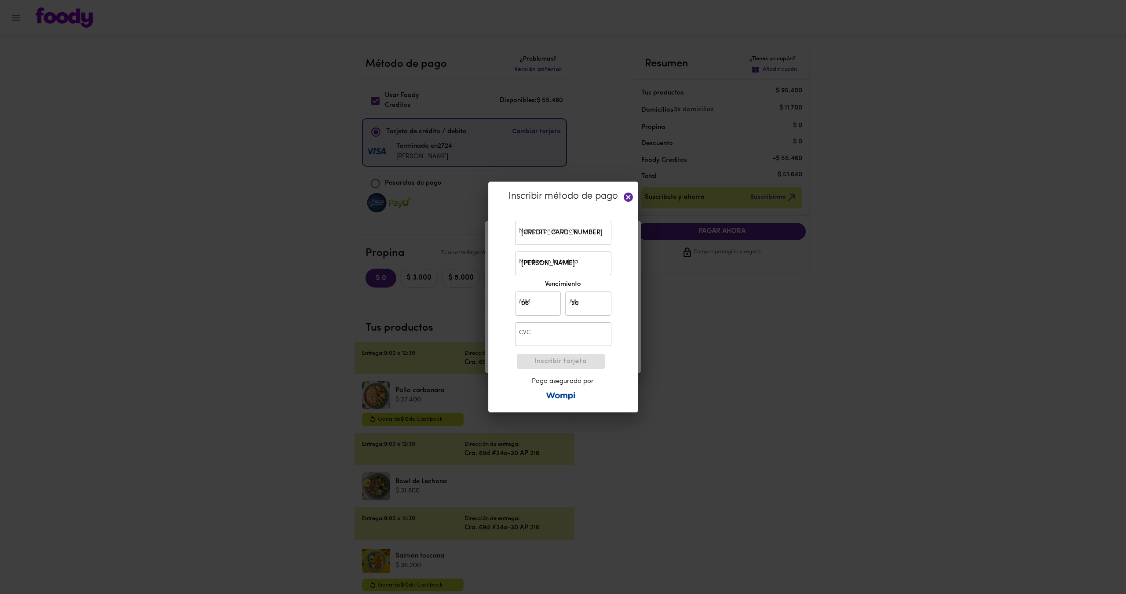
type input "319"
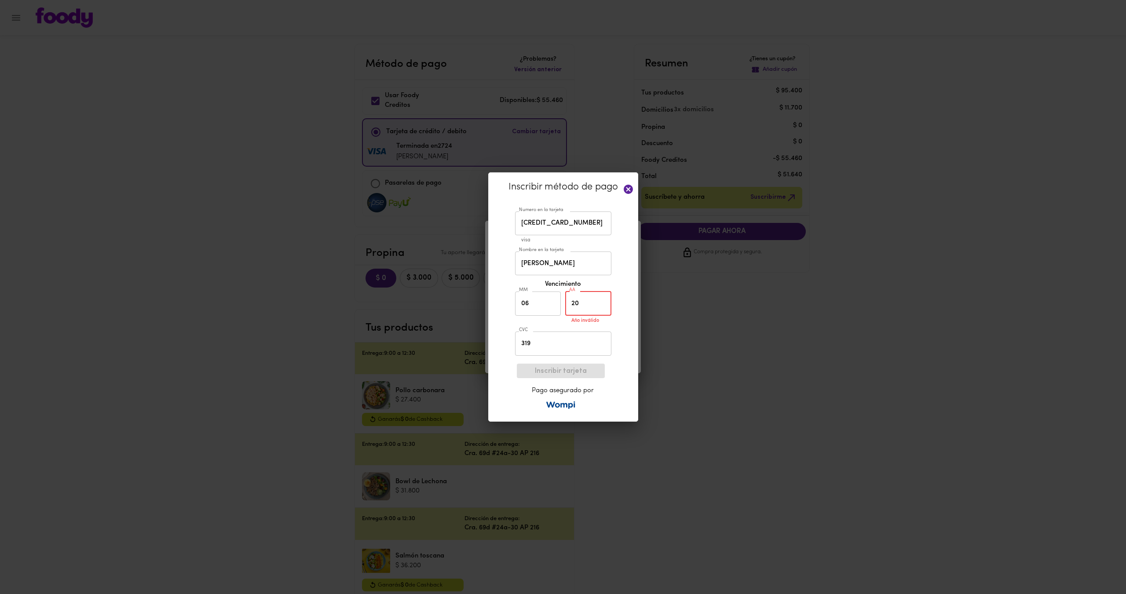
click at [581, 303] on input "20" at bounding box center [588, 304] width 46 height 24
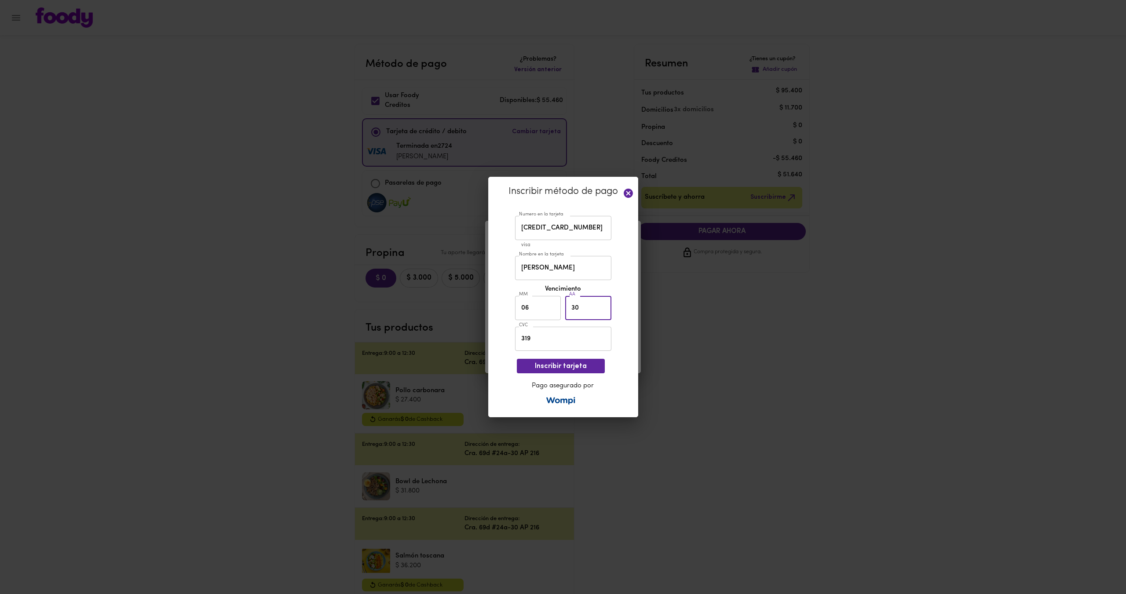
type input "30"
drag, startPoint x: 584, startPoint y: 334, endPoint x: 582, endPoint y: 346, distance: 12.1
click at [584, 334] on input "319" at bounding box center [563, 339] width 96 height 24
click at [542, 361] on button "Inscribir tarjeta" at bounding box center [561, 366] width 88 height 15
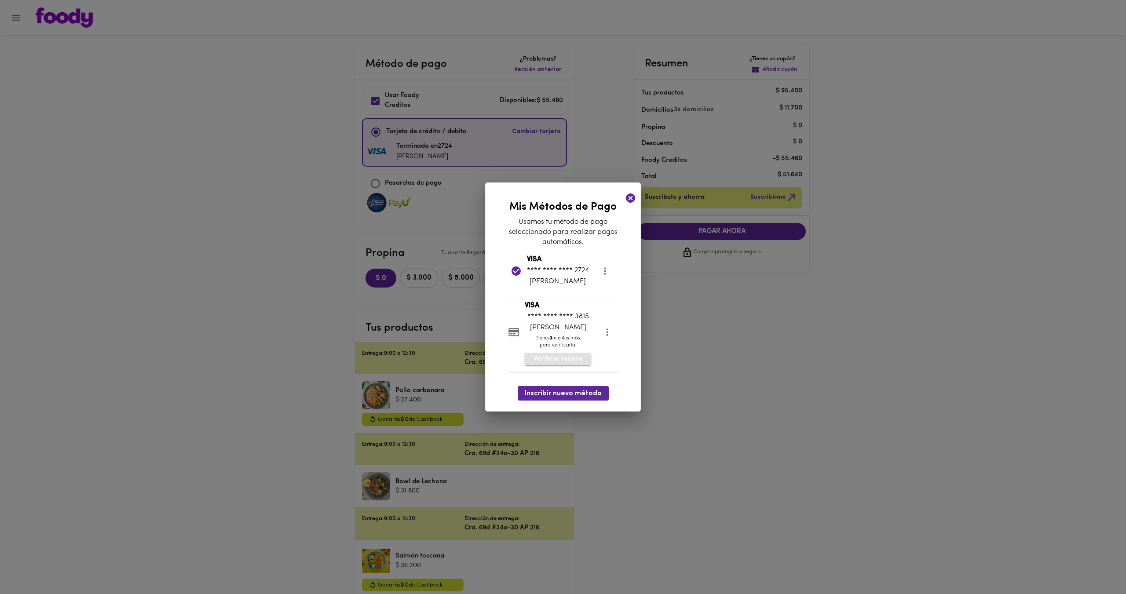
click at [552, 364] on span "Verificar tarjeta" at bounding box center [557, 359] width 49 height 9
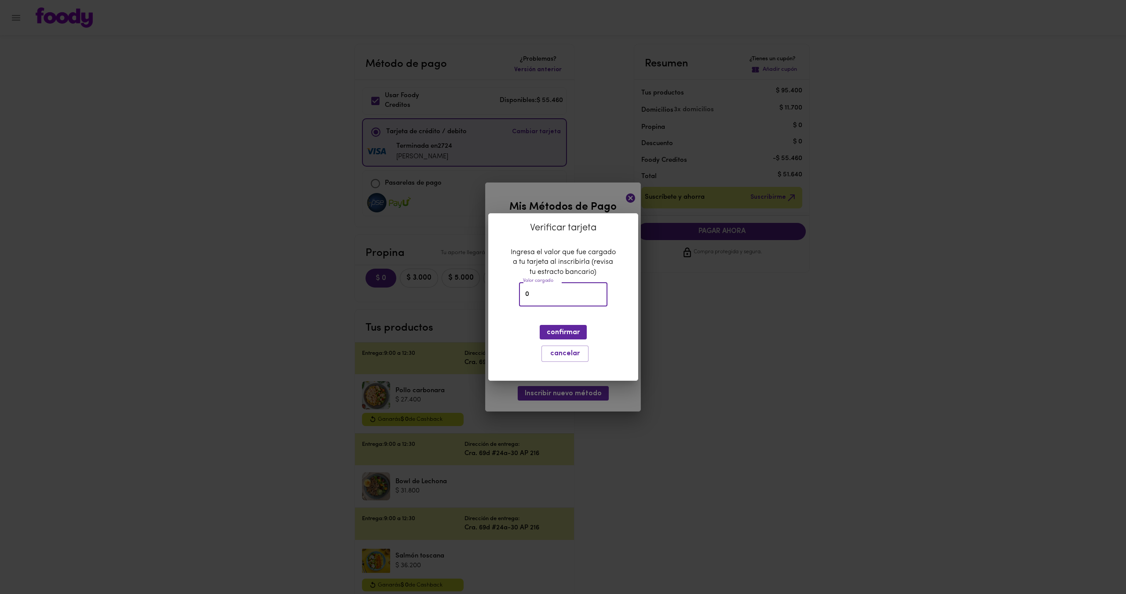
drag, startPoint x: 547, startPoint y: 292, endPoint x: 506, endPoint y: 296, distance: 41.0
click at [507, 295] on div "Verificar tarjeta Ingresa el valor que fue cargado a tu tarjeta al inscribirla …" at bounding box center [563, 297] width 150 height 168
type input "1703"
click at [570, 329] on span "confirmar" at bounding box center [563, 332] width 33 height 8
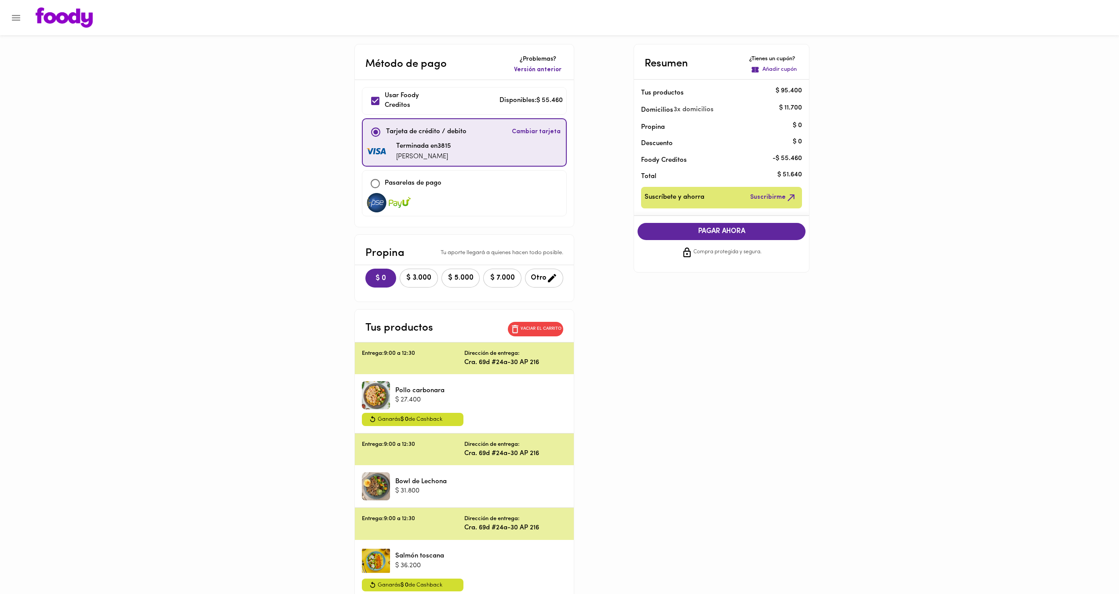
click at [536, 132] on span "Cambiar tarjeta" at bounding box center [536, 132] width 49 height 9
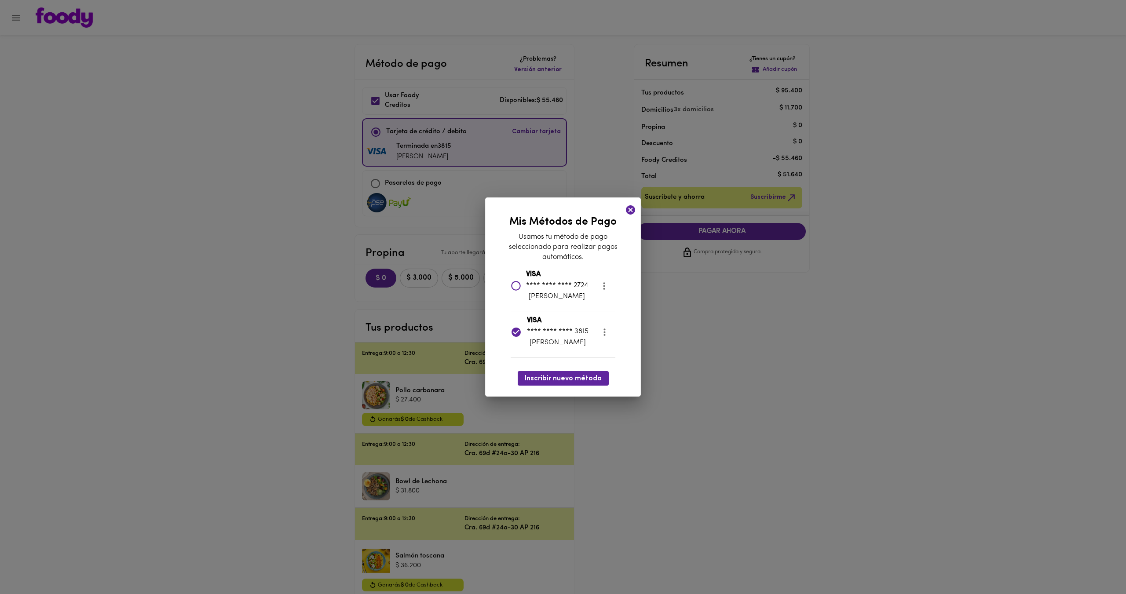
click at [603, 282] on icon "more" at bounding box center [604, 285] width 2 height 7
click at [611, 285] on li "Eliminar" at bounding box center [612, 281] width 37 height 15
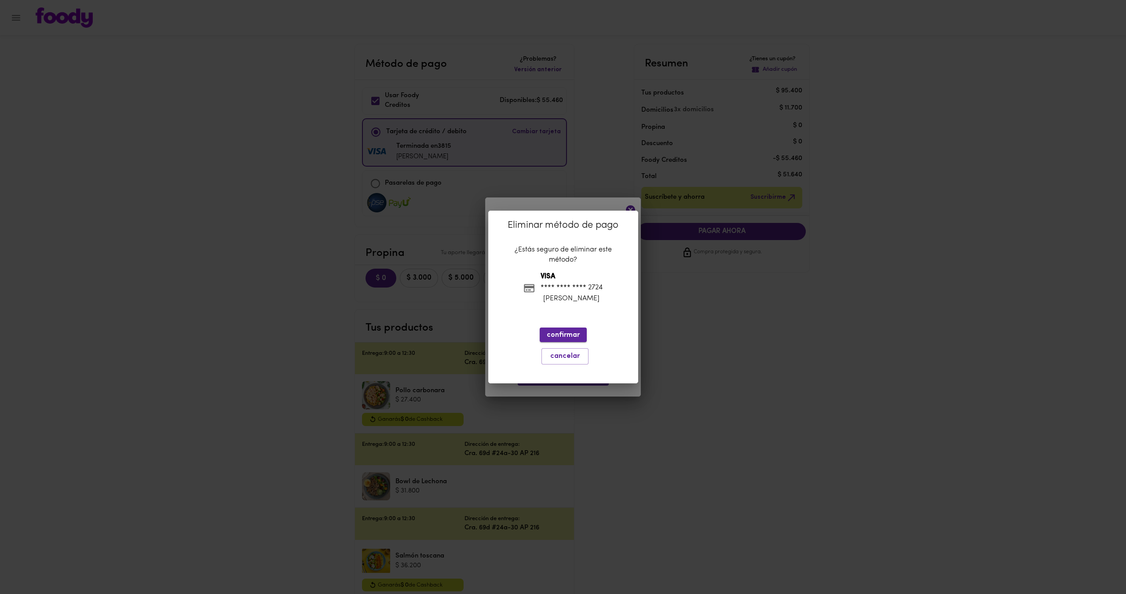
click at [567, 334] on span "confirmar" at bounding box center [563, 335] width 33 height 8
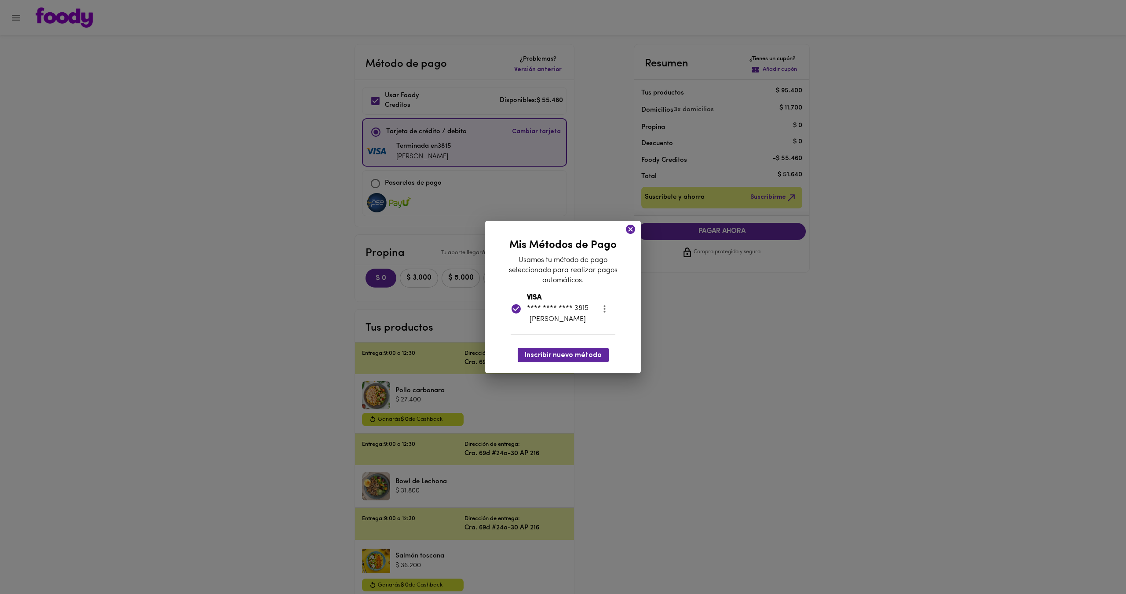
click at [679, 327] on div "Mis Métodos de Pago Usamos tu método de pago seleccionado para realizar pagos a…" at bounding box center [563, 297] width 1126 height 594
drag, startPoint x: 633, startPoint y: 223, endPoint x: 627, endPoint y: 223, distance: 6.2
click at [632, 224] on icon at bounding box center [630, 229] width 11 height 11
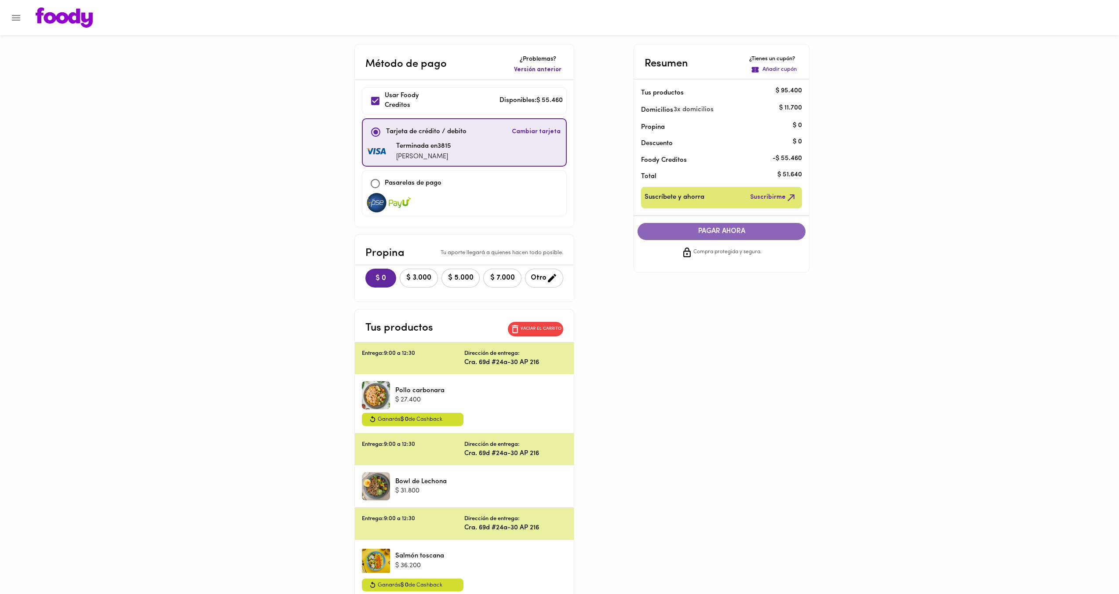
click at [733, 231] on span "PAGAR AHORA" at bounding box center [721, 231] width 150 height 8
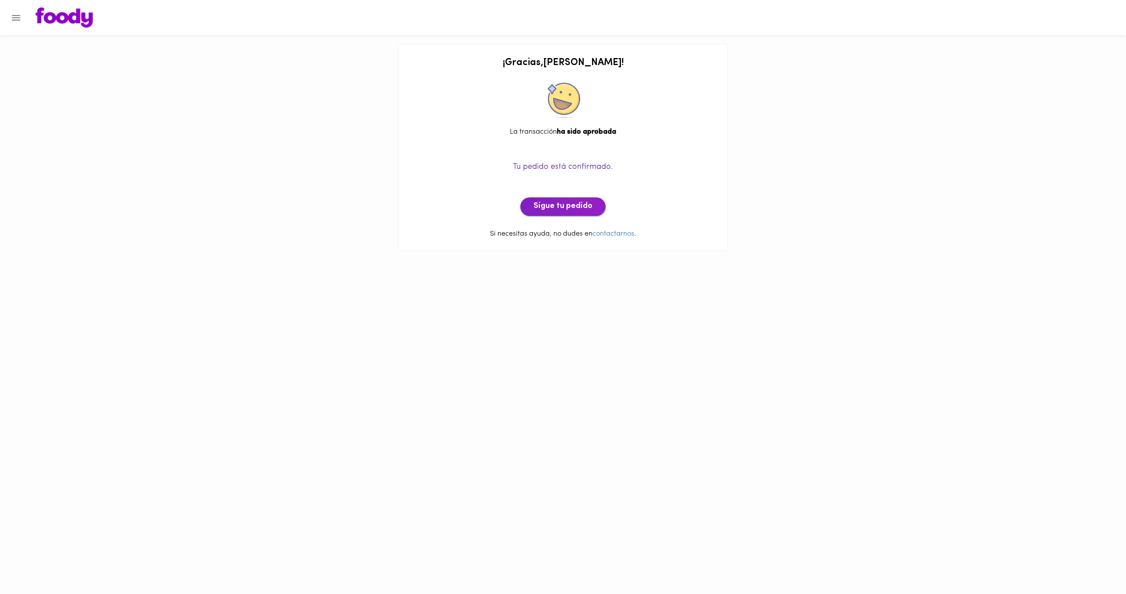
click at [584, 206] on span "Sigue tu pedido" at bounding box center [562, 207] width 59 height 10
